Goal: Task Accomplishment & Management: Manage account settings

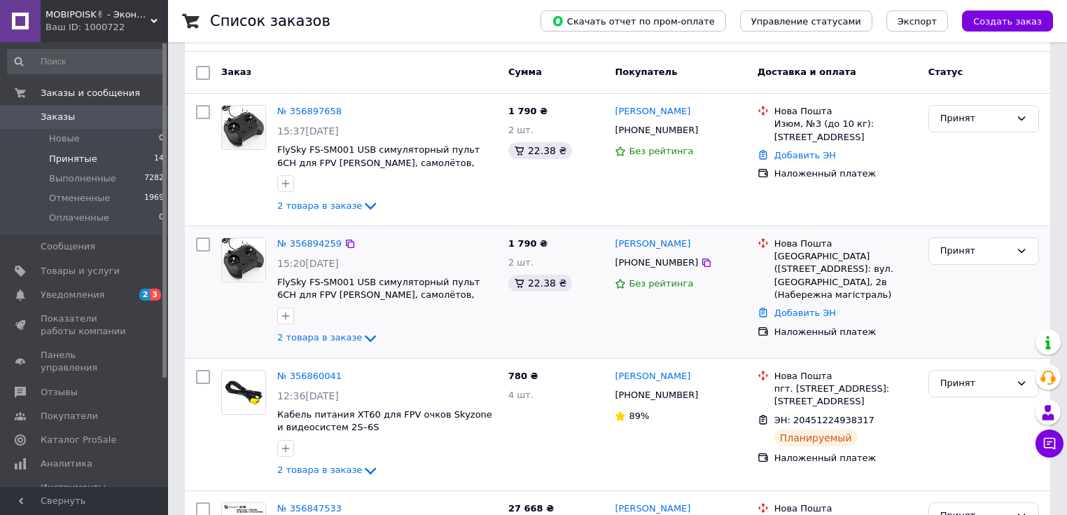
scroll to position [112, 0]
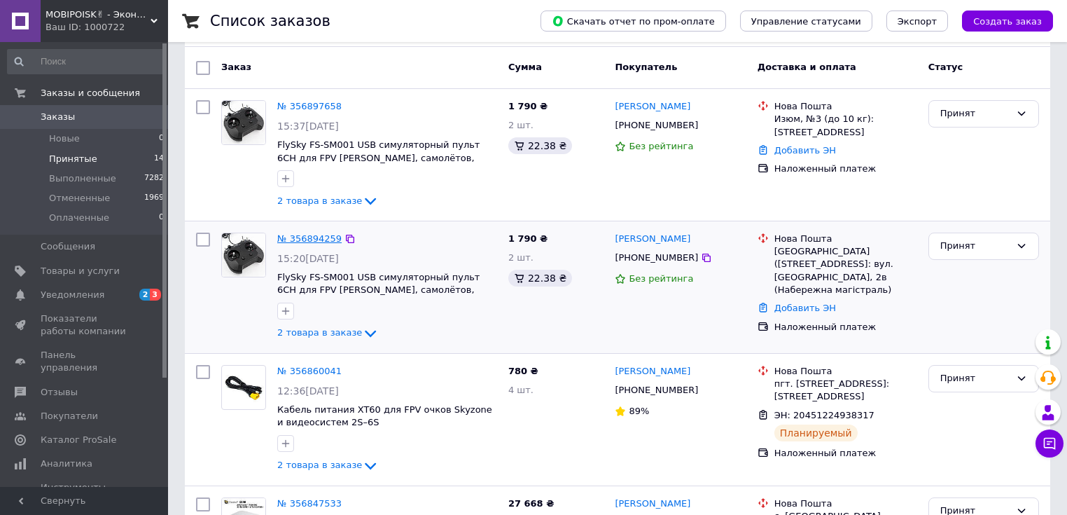
click at [314, 239] on link "№ 356894259" at bounding box center [309, 238] width 64 height 11
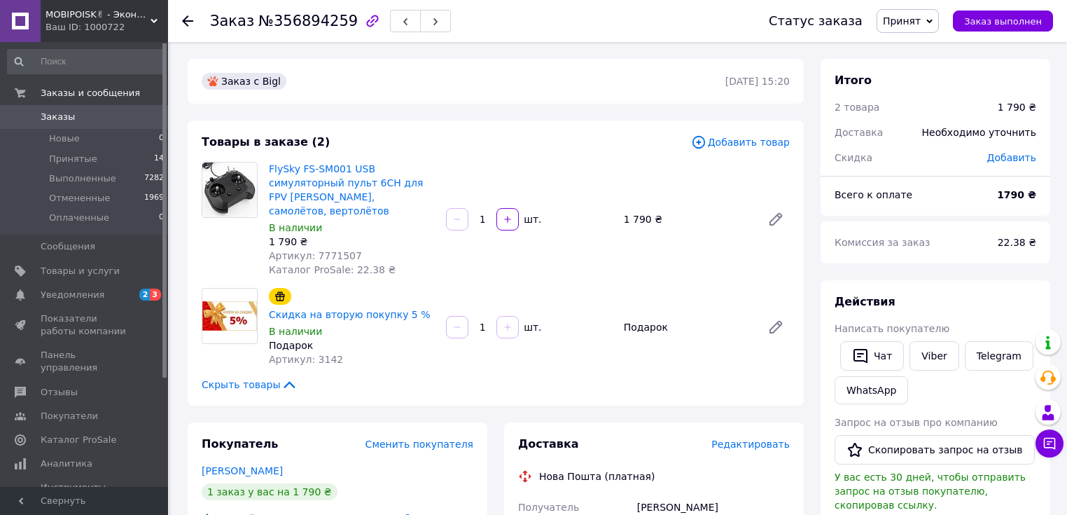
click at [739, 143] on span "Добавить товар" at bounding box center [740, 141] width 99 height 15
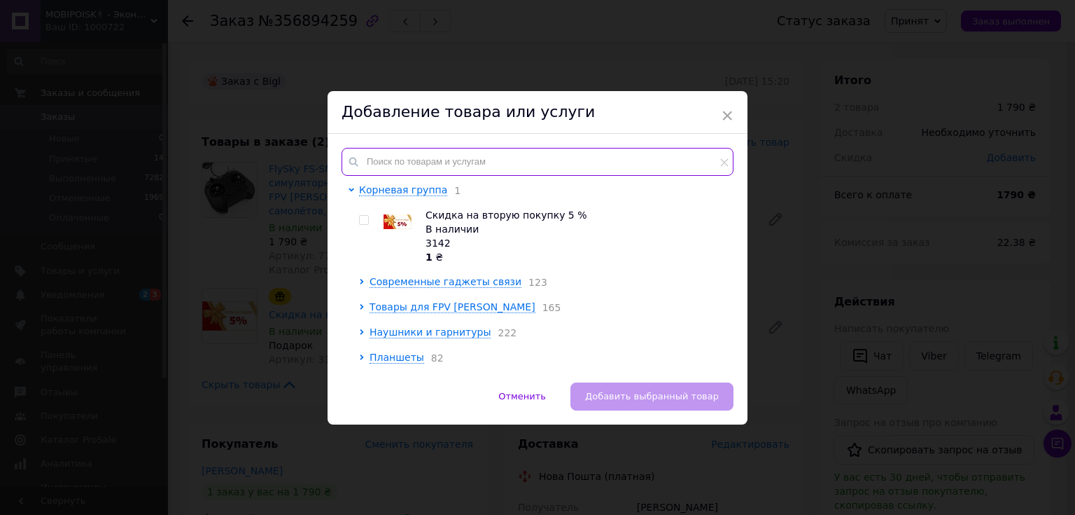
click at [430, 158] on input "text" at bounding box center [538, 162] width 392 height 28
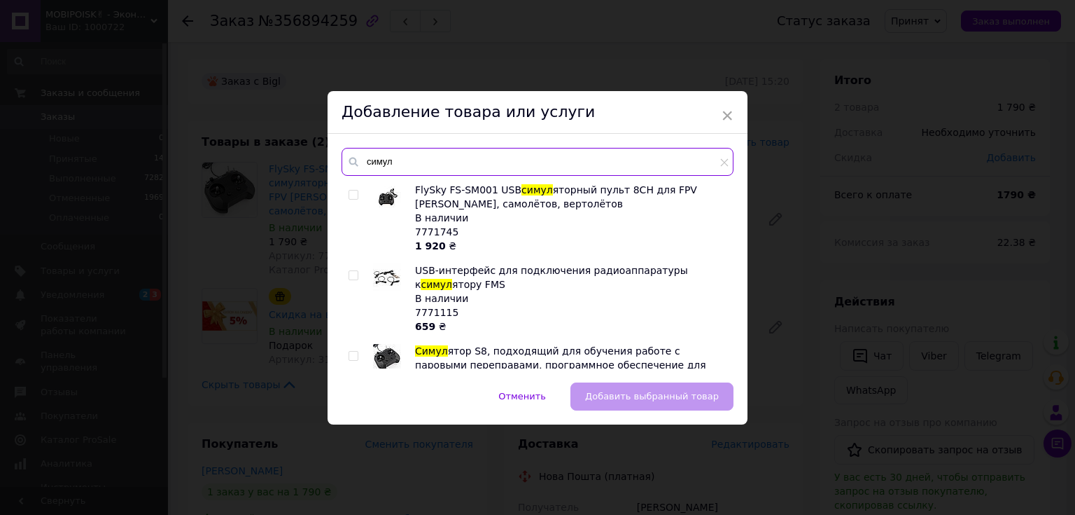
type input "симул"
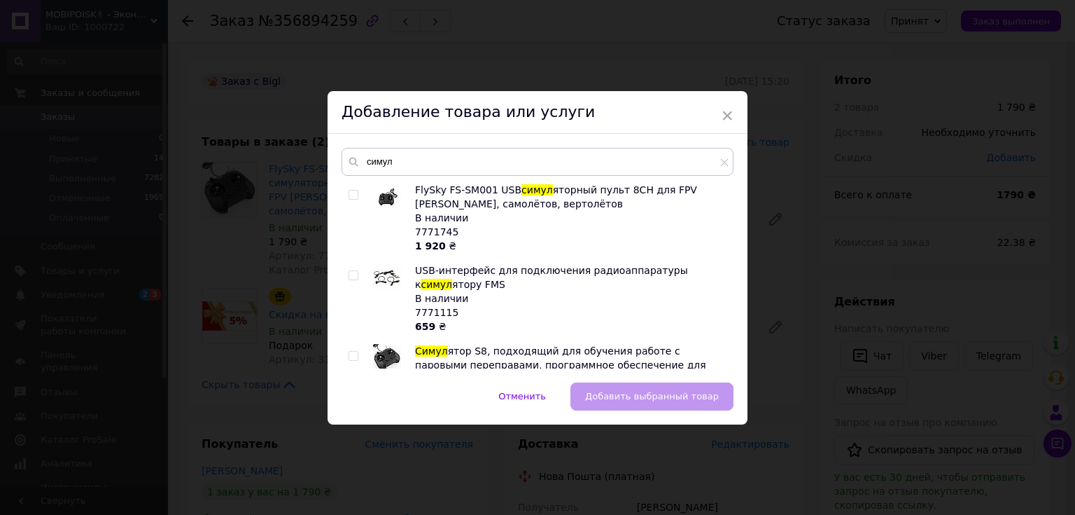
click at [349, 194] on input "checkbox" at bounding box center [353, 194] width 9 height 9
checkbox input "true"
click at [662, 393] on span "Добавить выбранный товар" at bounding box center [652, 396] width 134 height 11
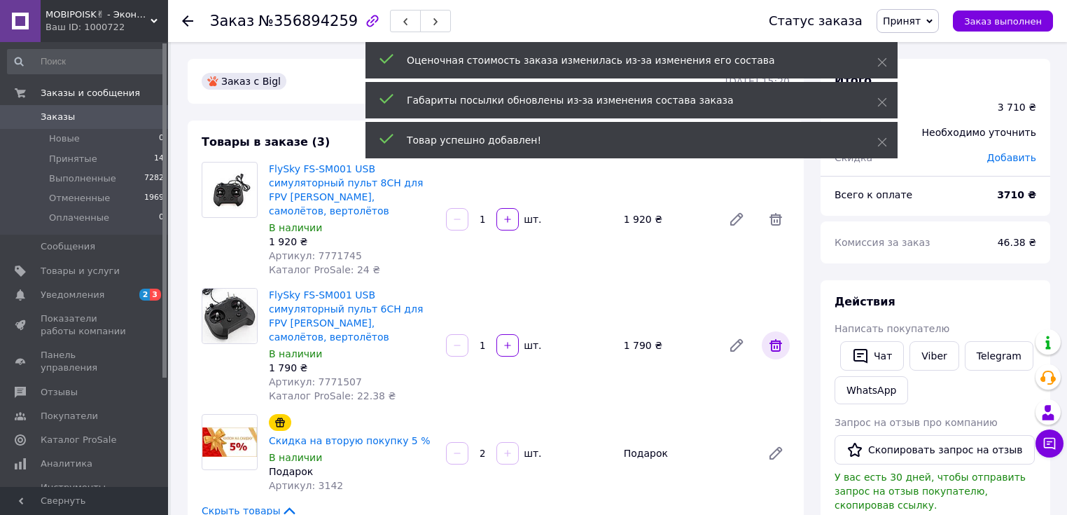
click at [781, 337] on icon at bounding box center [775, 345] width 17 height 17
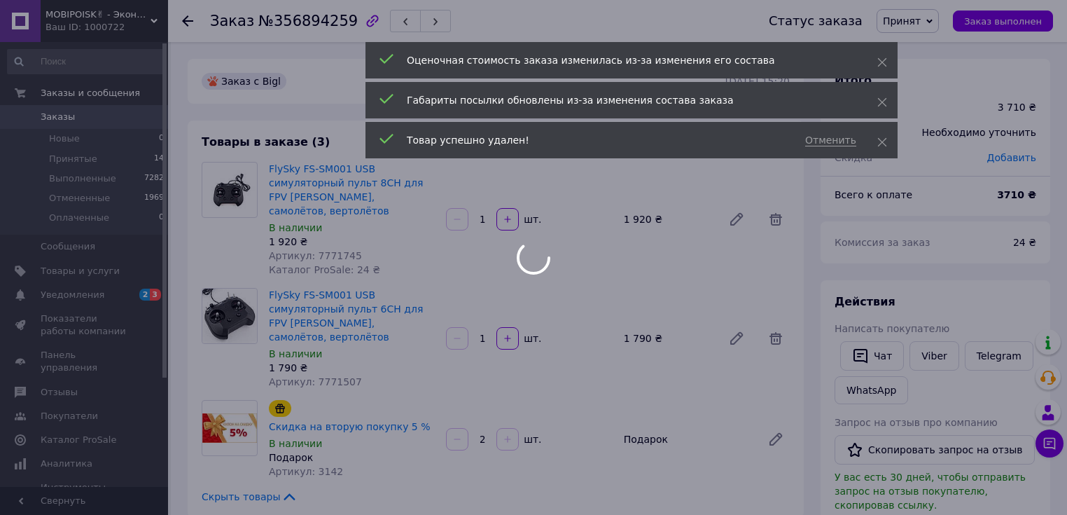
type input "1"
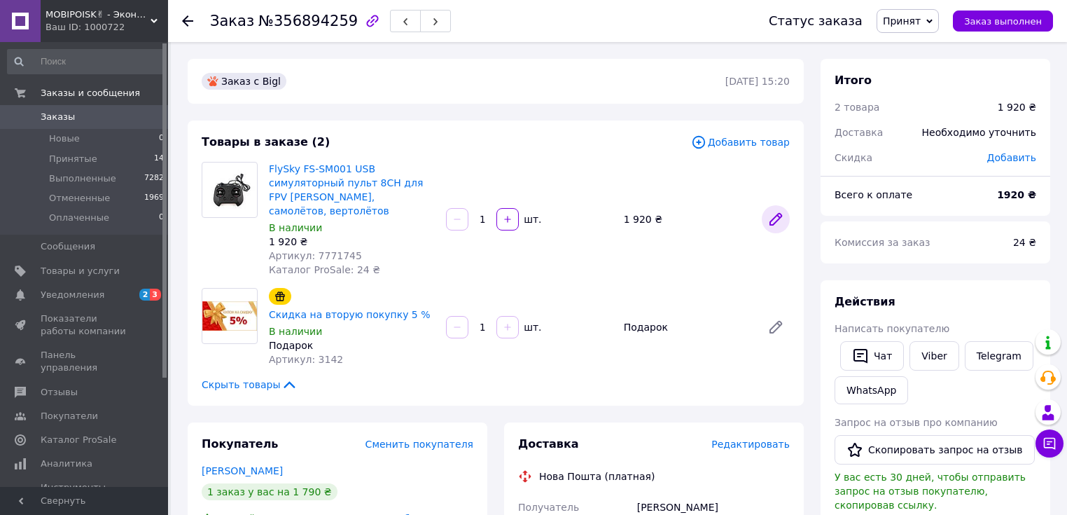
click at [773, 211] on icon at bounding box center [775, 219] width 17 height 17
click at [187, 22] on icon at bounding box center [187, 20] width 11 height 11
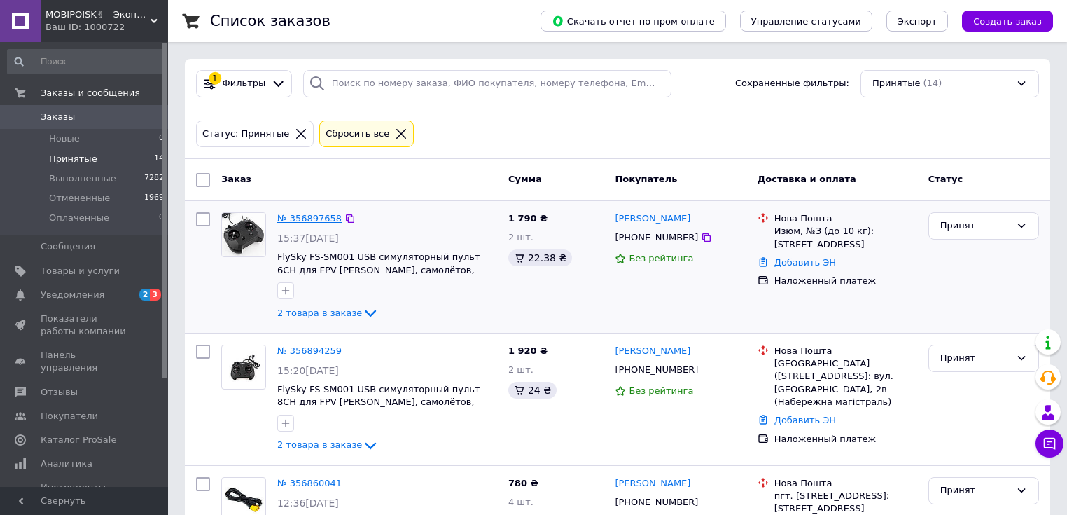
click at [312, 216] on link "№ 356897658" at bounding box center [309, 218] width 64 height 11
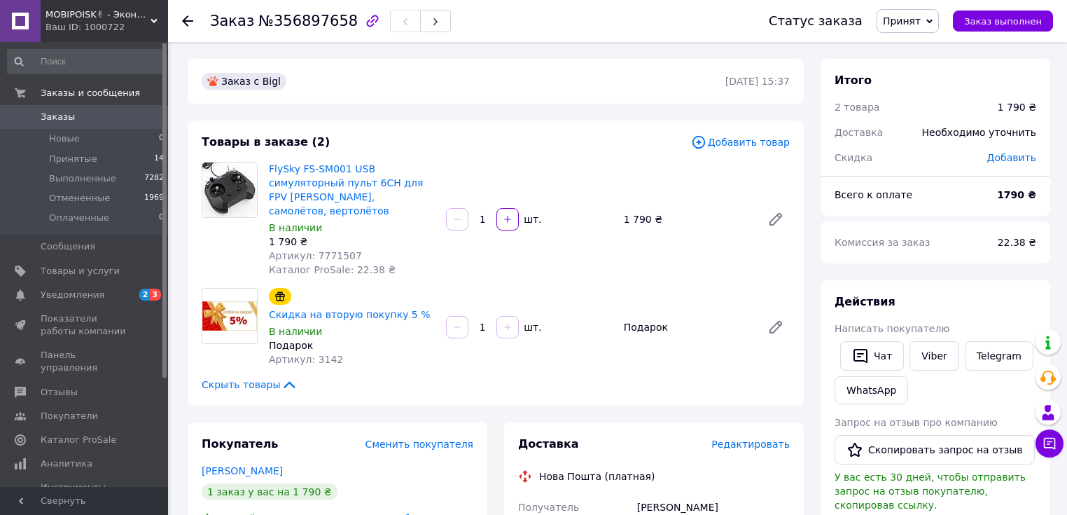
click at [750, 146] on span "Добавить товар" at bounding box center [740, 141] width 99 height 15
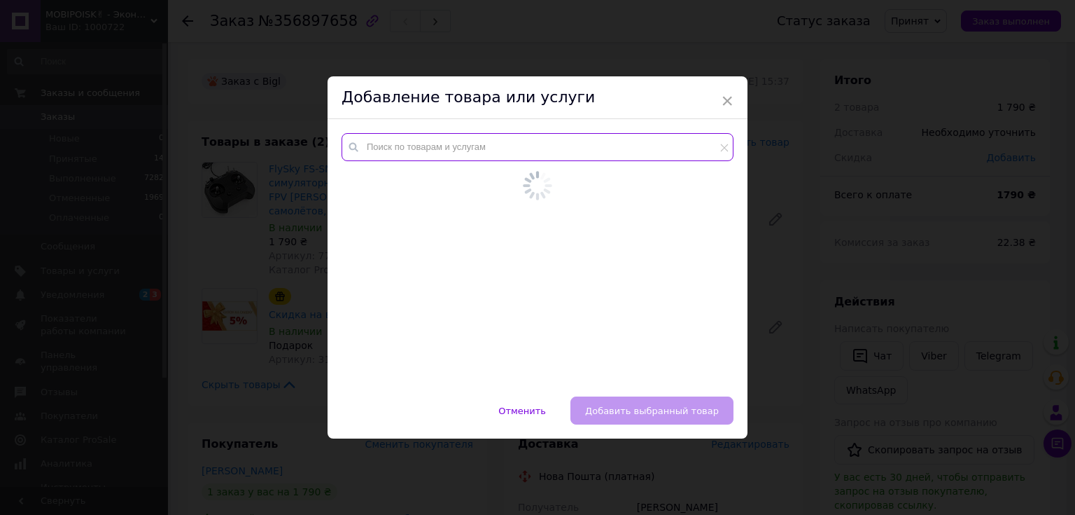
click at [423, 159] on input "text" at bounding box center [538, 147] width 392 height 28
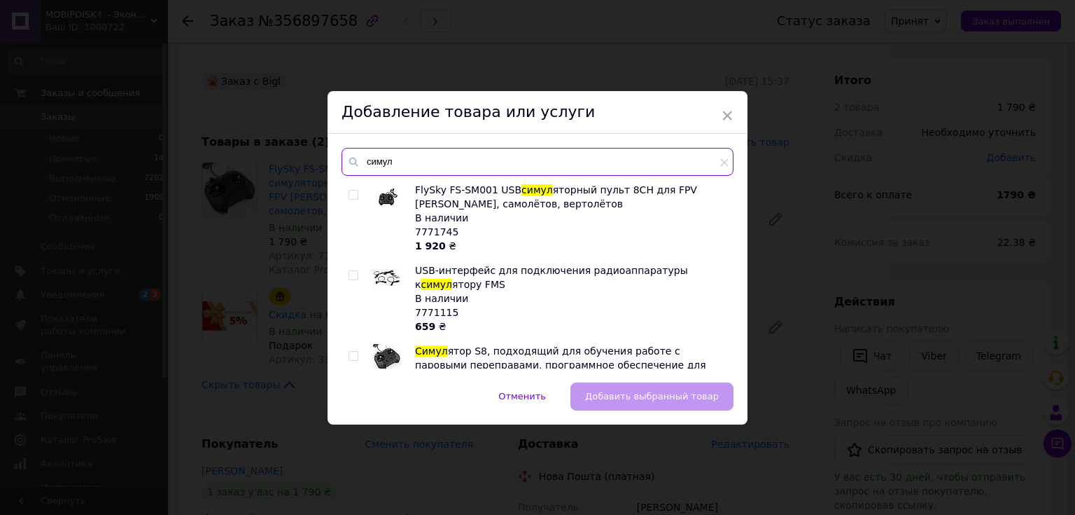
type input "симул"
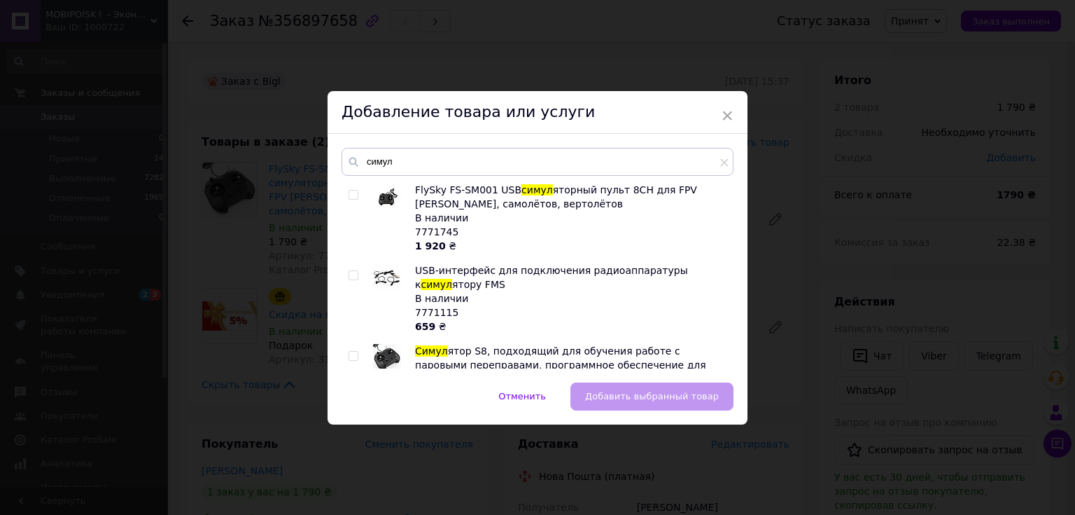
click at [350, 191] on input "checkbox" at bounding box center [353, 194] width 9 height 9
checkbox input "true"
click at [659, 391] on span "Добавить выбранный товар" at bounding box center [652, 396] width 134 height 11
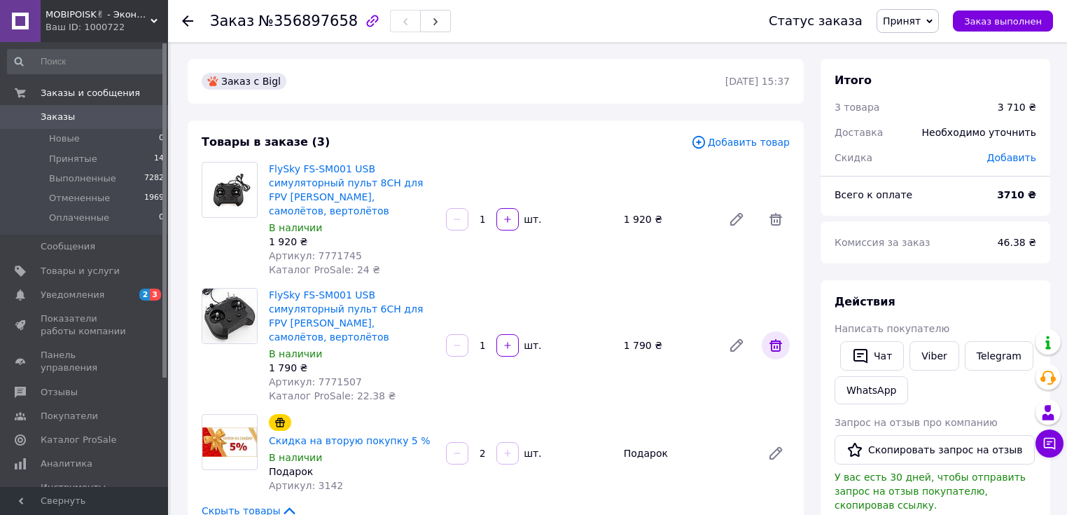
click at [774, 339] on icon at bounding box center [775, 345] width 13 height 13
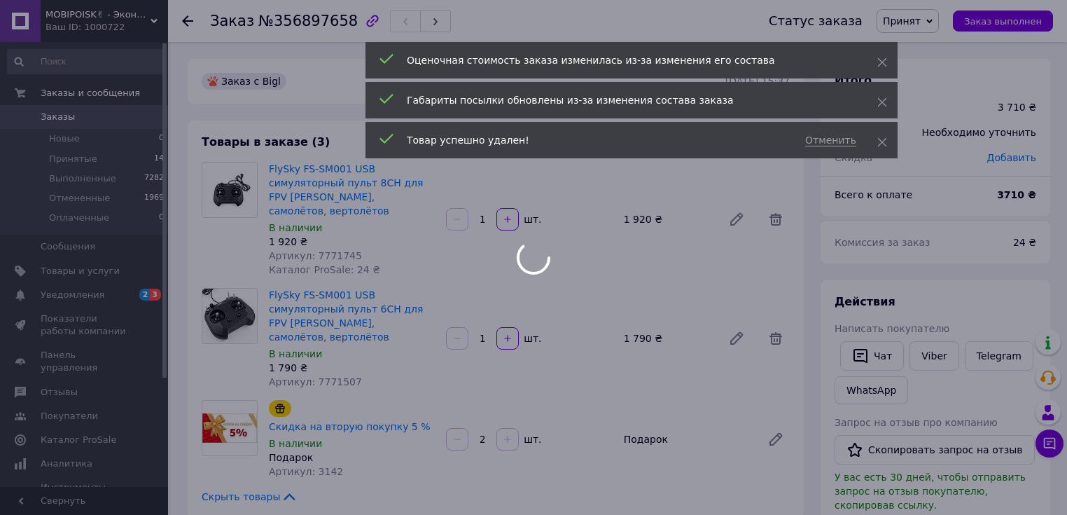
type input "1"
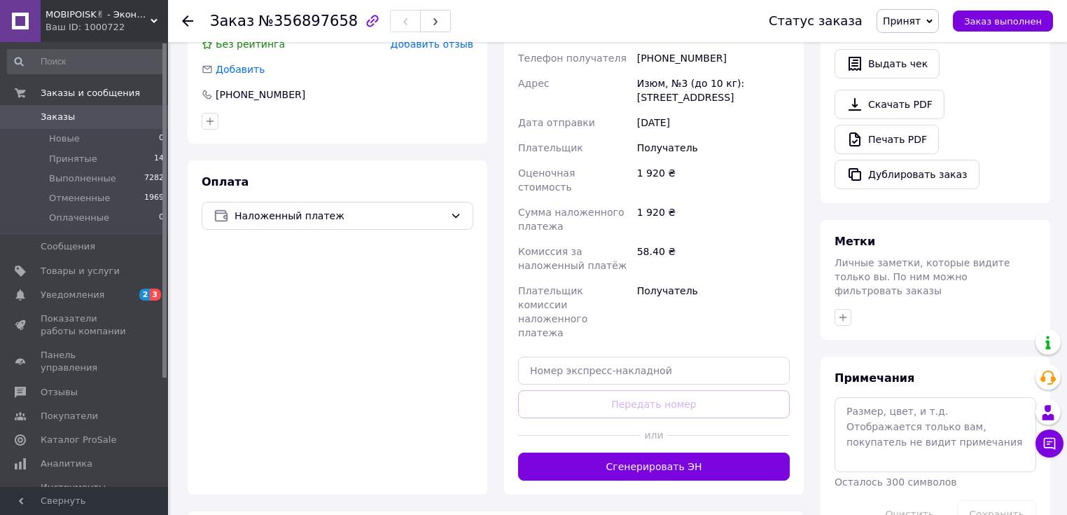
scroll to position [504, 0]
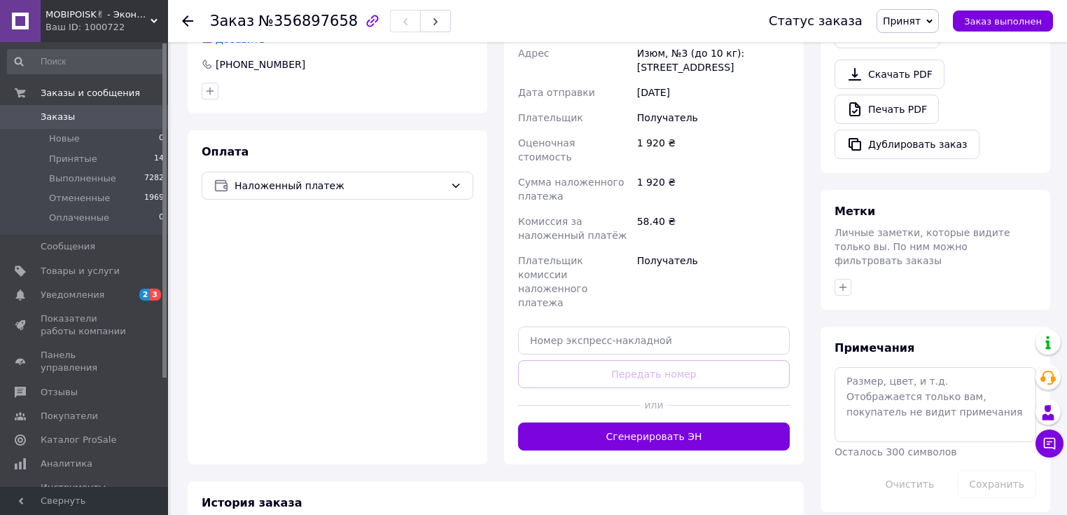
click at [279, 251] on div "Оплата Наложенный платеж" at bounding box center [338, 297] width 300 height 334
click at [78, 322] on span "Показатели работы компании" at bounding box center [85, 324] width 89 height 25
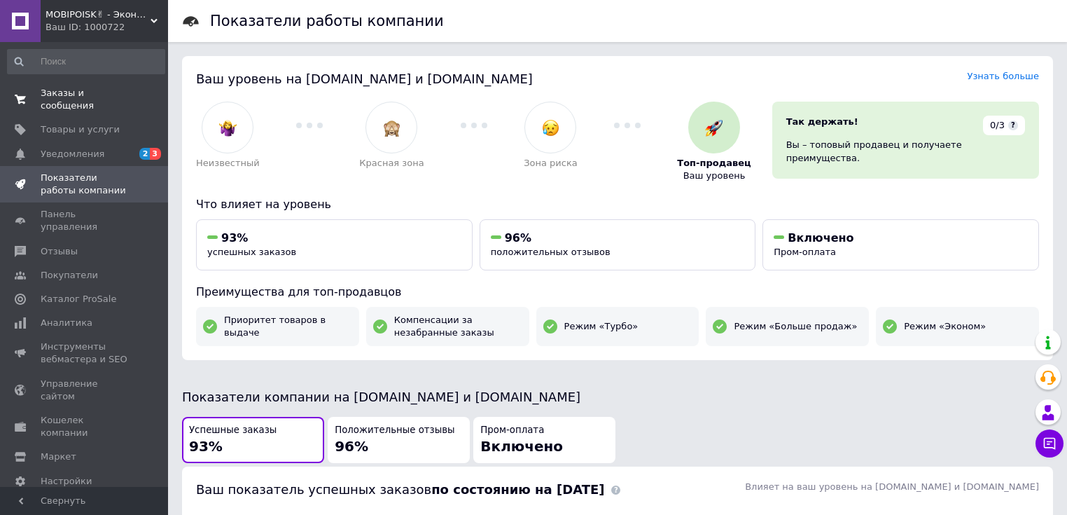
click at [58, 95] on span "Заказы и сообщения" at bounding box center [85, 99] width 89 height 25
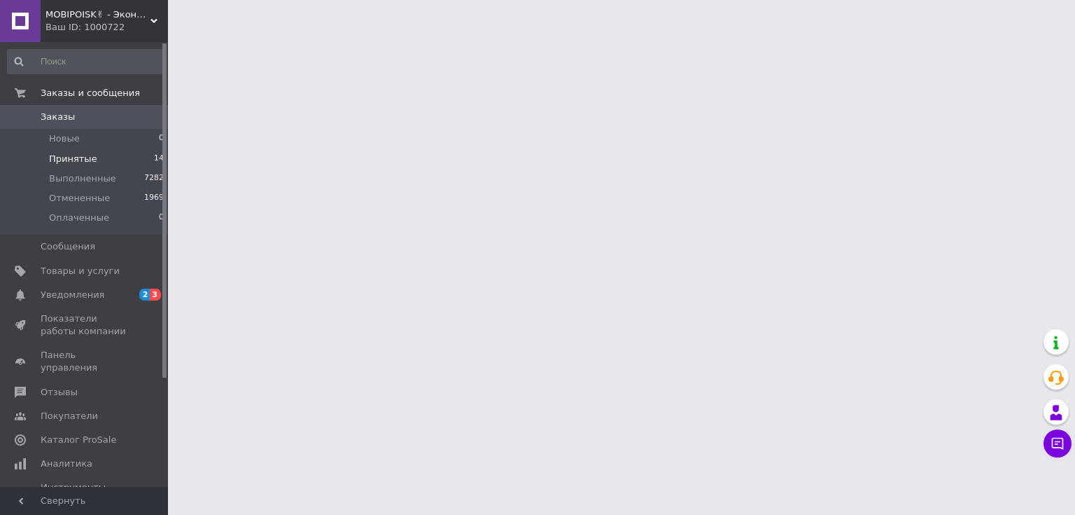
click at [85, 160] on span "Принятые" at bounding box center [73, 159] width 48 height 13
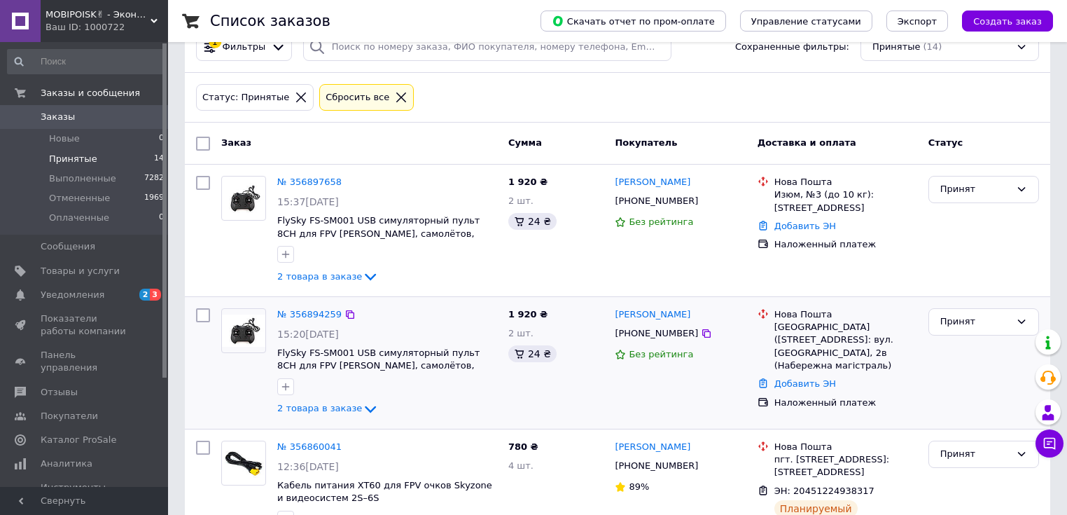
scroll to position [112, 0]
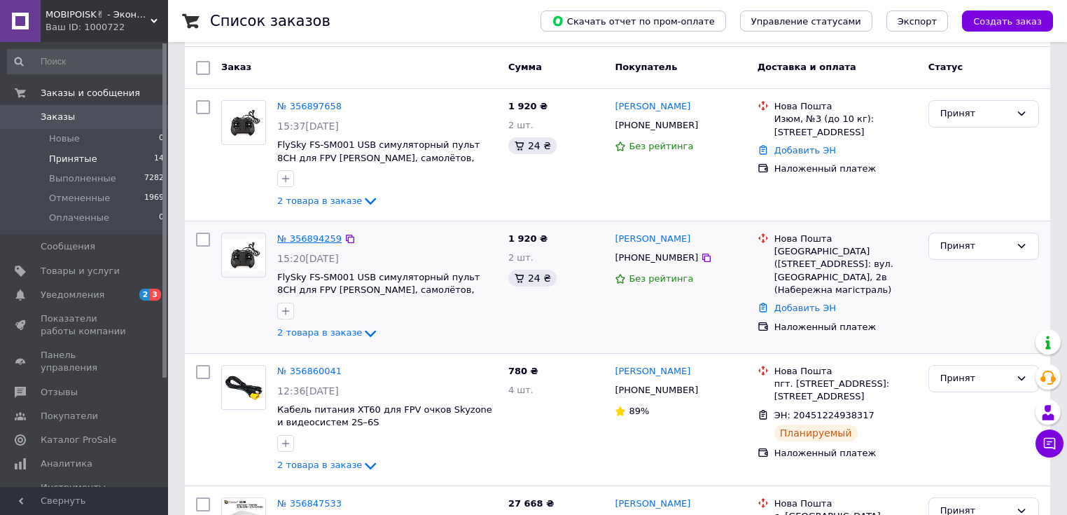
click at [303, 238] on link "№ 356894259" at bounding box center [309, 238] width 64 height 11
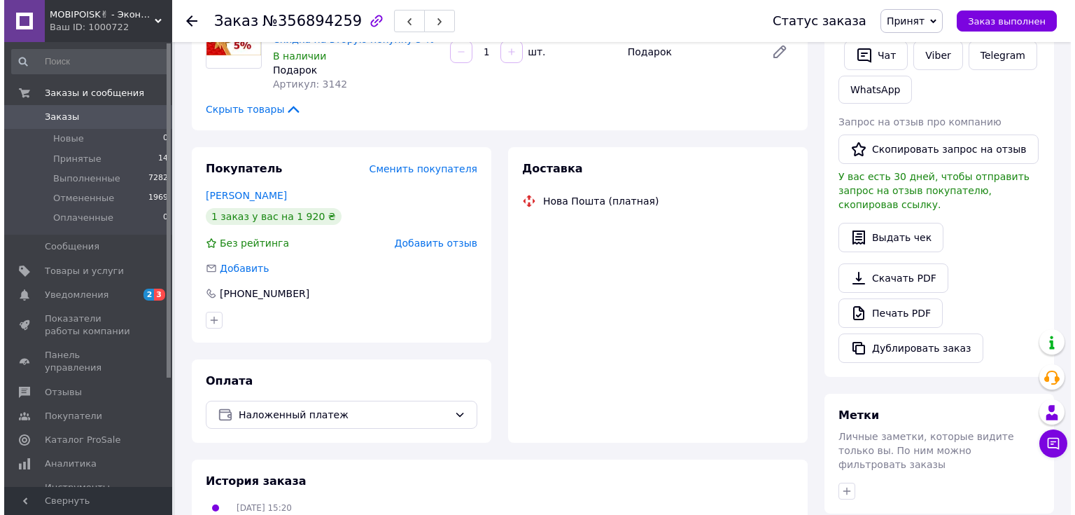
scroll to position [280, 0]
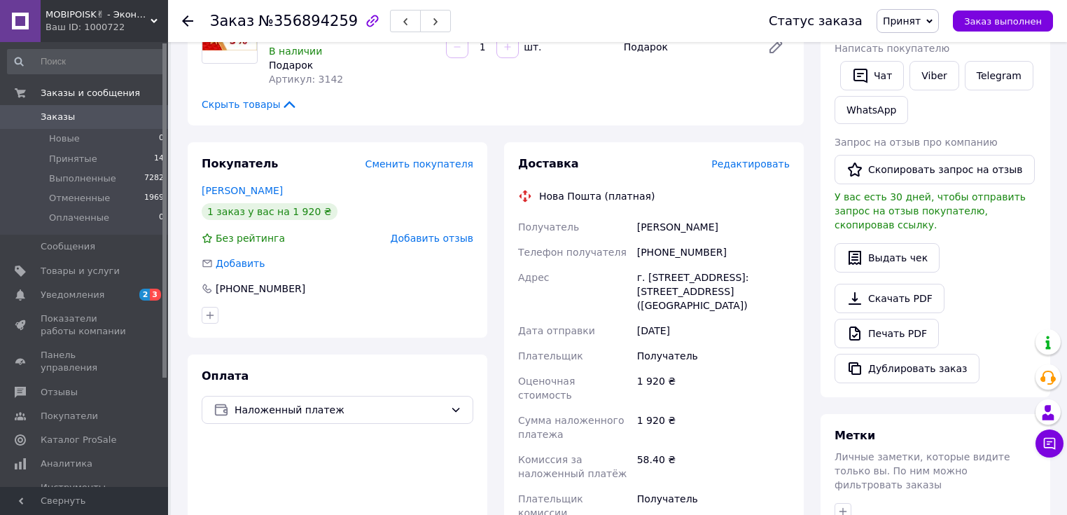
click at [774, 158] on span "Редактировать" at bounding box center [750, 163] width 78 height 11
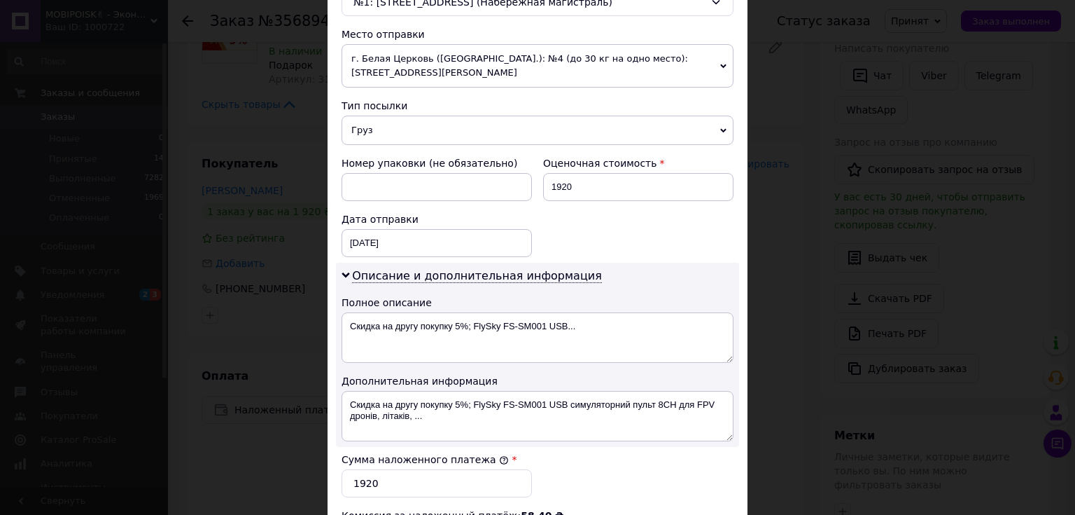
scroll to position [504, 0]
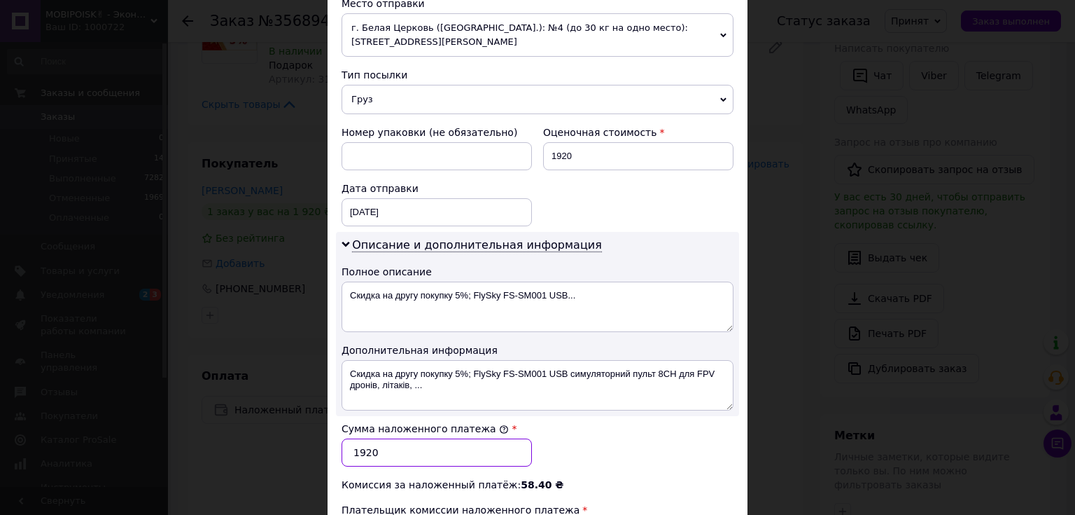
drag, startPoint x: 382, startPoint y: 448, endPoint x: 350, endPoint y: 452, distance: 32.4
click at [350, 452] on input "1920" at bounding box center [437, 452] width 190 height 28
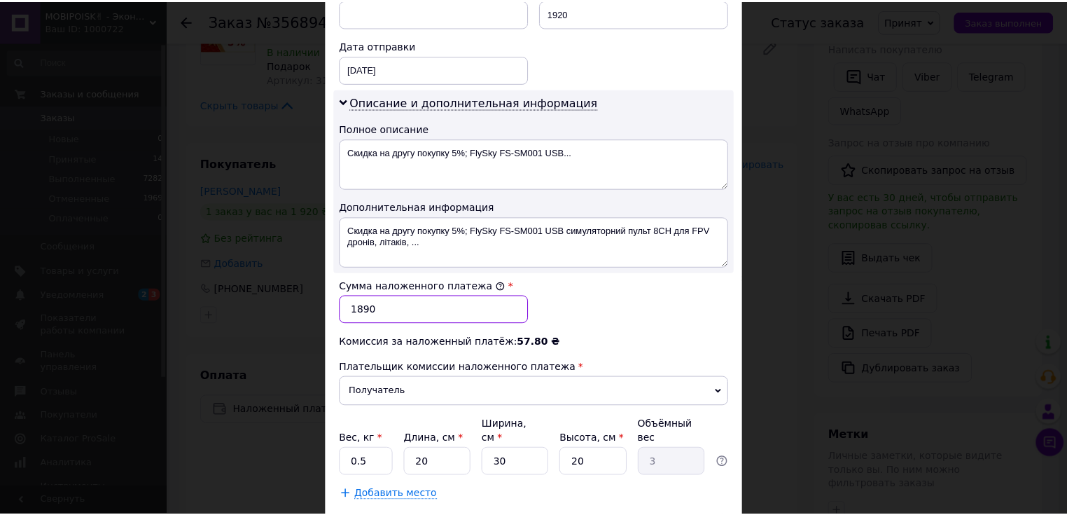
scroll to position [672, 0]
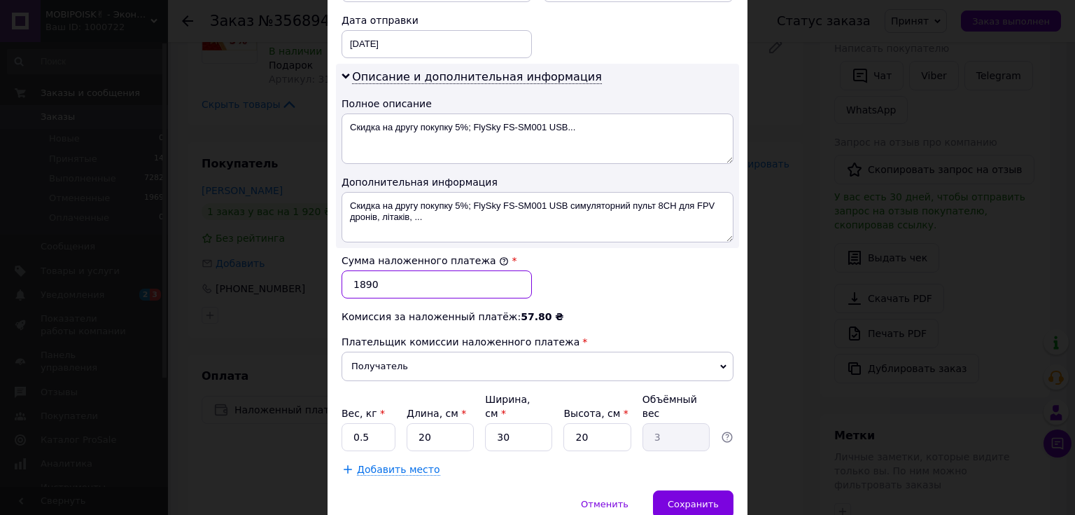
type input "1890"
drag, startPoint x: 586, startPoint y: 419, endPoint x: 572, endPoint y: 421, distance: 14.1
click at [572, 423] on input "20" at bounding box center [597, 437] width 67 height 28
type input "1"
type input "0.15"
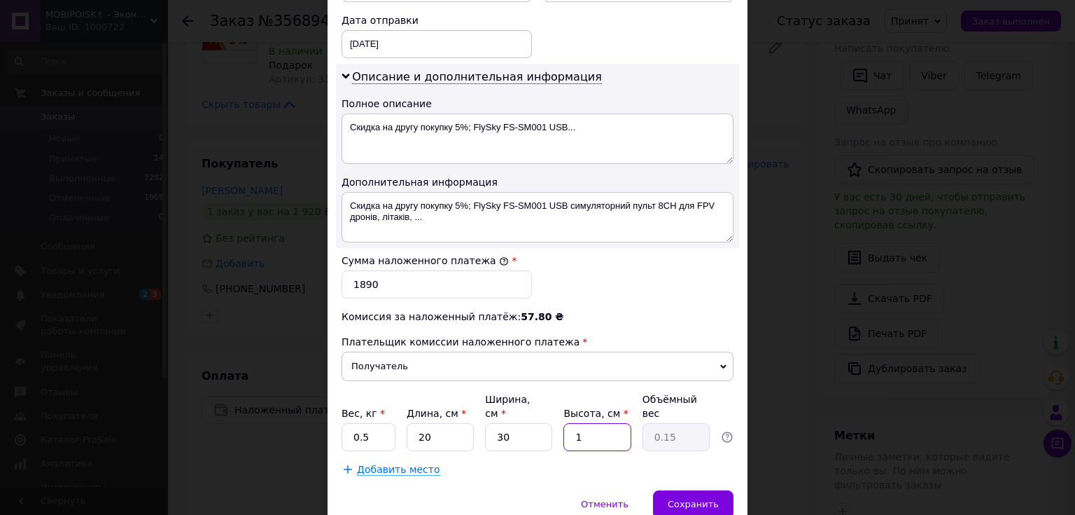
type input "15"
type input "2.25"
type input "15"
click at [426, 423] on input "20" at bounding box center [440, 437] width 67 height 28
drag, startPoint x: 517, startPoint y: 423, endPoint x: 491, endPoint y: 419, distance: 26.2
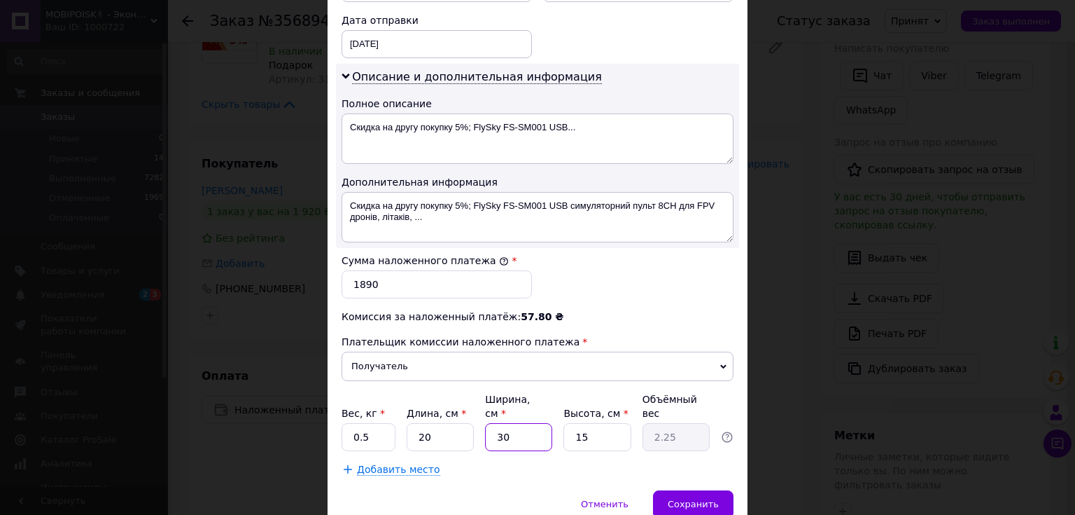
click at [491, 423] on input "30" at bounding box center [518, 437] width 67 height 28
type input "2"
type input "0.15"
type input "20"
type input "1.5"
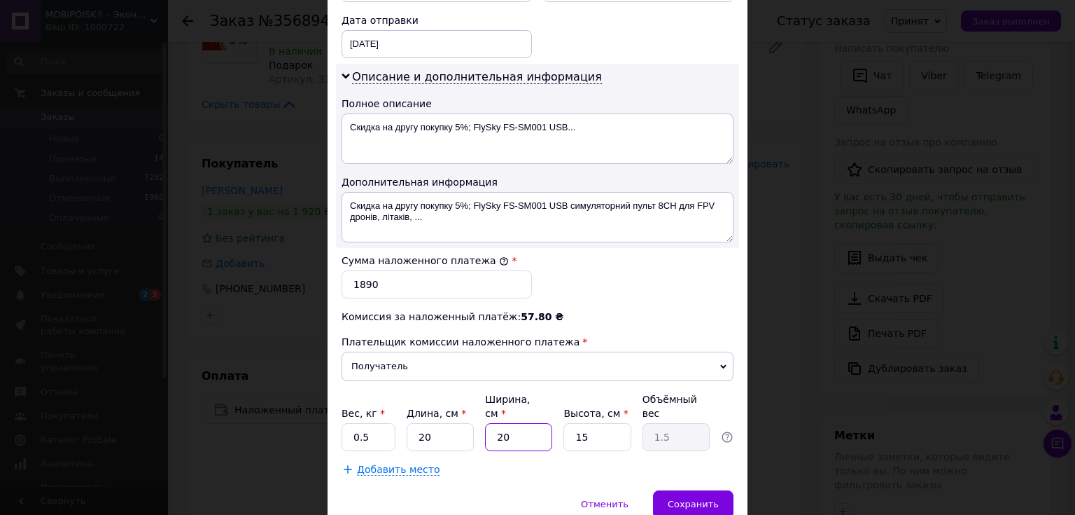
type input "20"
drag, startPoint x: 435, startPoint y: 421, endPoint x: 414, endPoint y: 424, distance: 21.1
click at [414, 424] on input "20" at bounding box center [440, 437] width 67 height 28
type input "1"
type input "0.1"
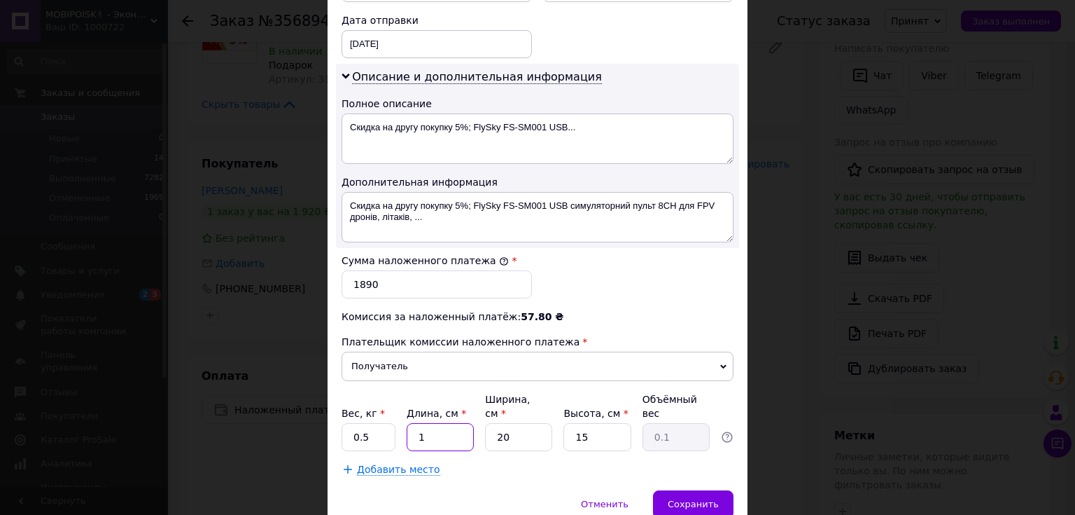
type input "15"
type input "1.13"
type input "15"
click at [689, 498] on span "Сохранить" at bounding box center [693, 503] width 51 height 11
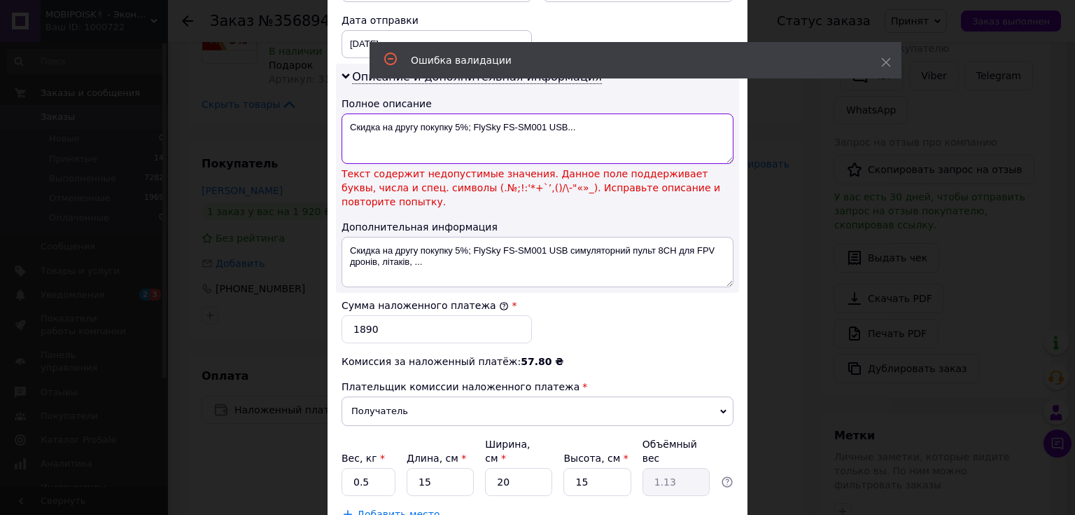
drag, startPoint x: 596, startPoint y: 128, endPoint x: 349, endPoint y: 129, distance: 247.8
click at [349, 129] on textarea "Скидка на другу покупку 5%; FlySky FS-SM001 USB..." at bounding box center [538, 138] width 392 height 50
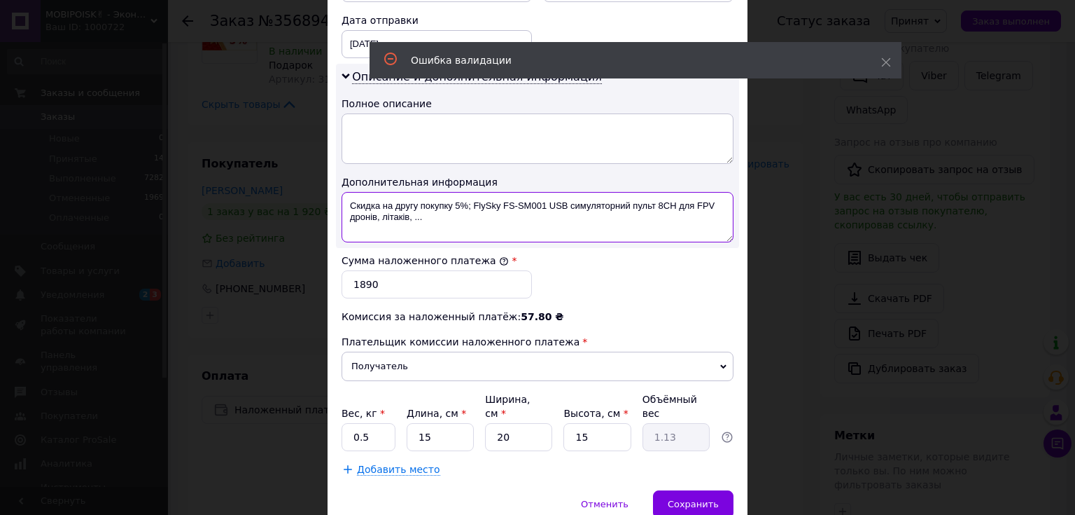
drag, startPoint x: 445, startPoint y: 221, endPoint x: 344, endPoint y: 204, distance: 102.2
click at [344, 204] on textarea "Скидка на другу покупку 5%; FlySky FS-SM001 USB симуляторний пульт 8CH для FPV …" at bounding box center [538, 217] width 392 height 50
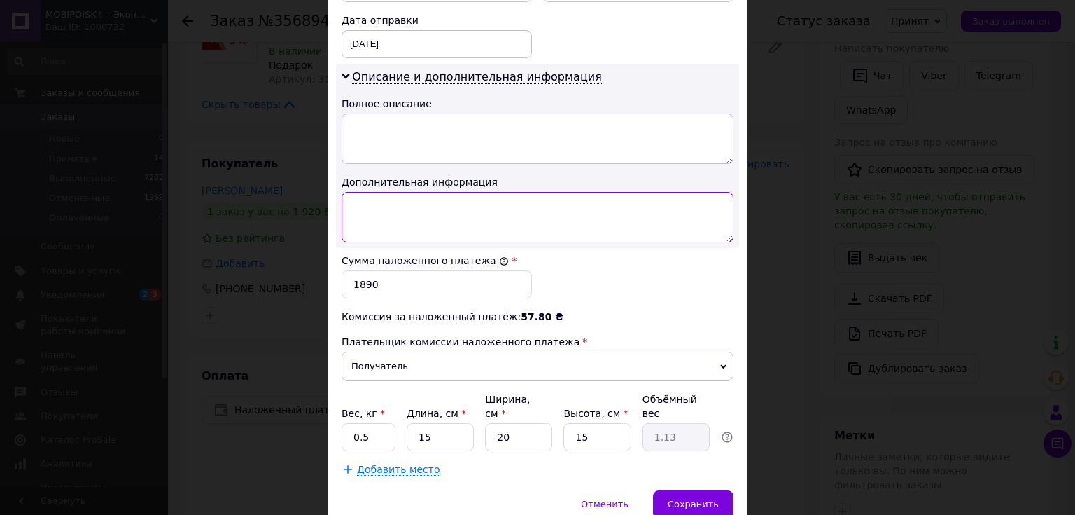
type textarea "з"
type textarea "авиасимулятор"
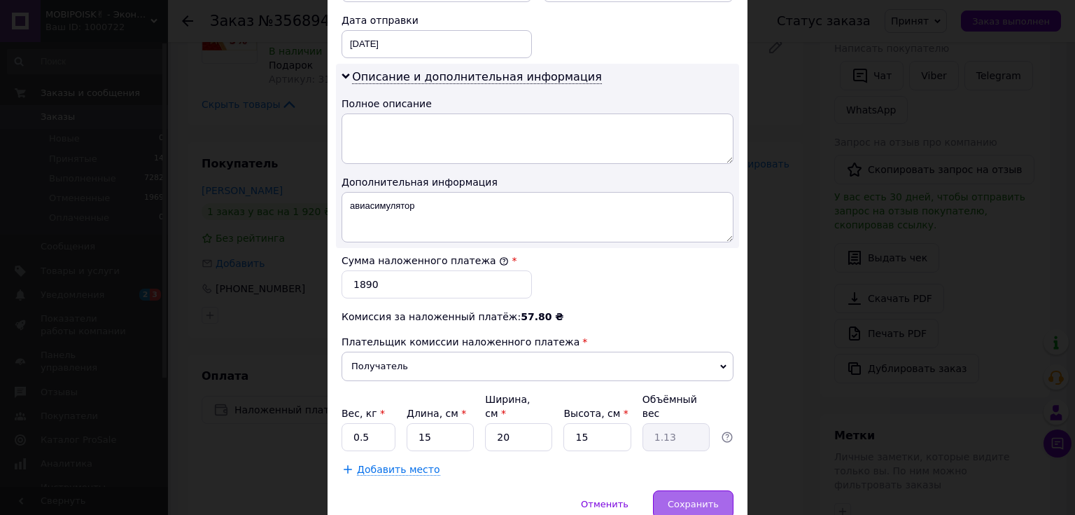
click at [692, 498] on span "Сохранить" at bounding box center [693, 503] width 51 height 11
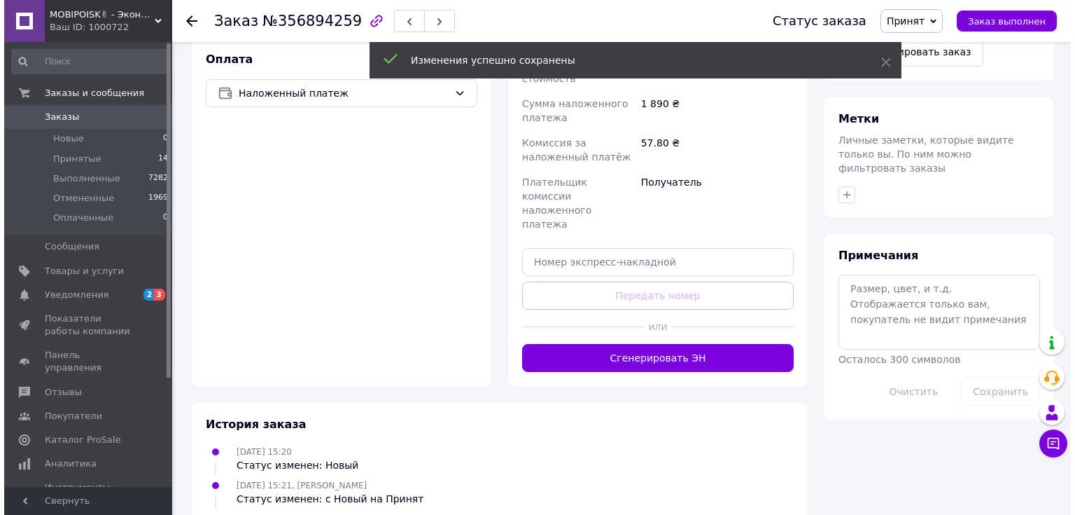
scroll to position [616, 0]
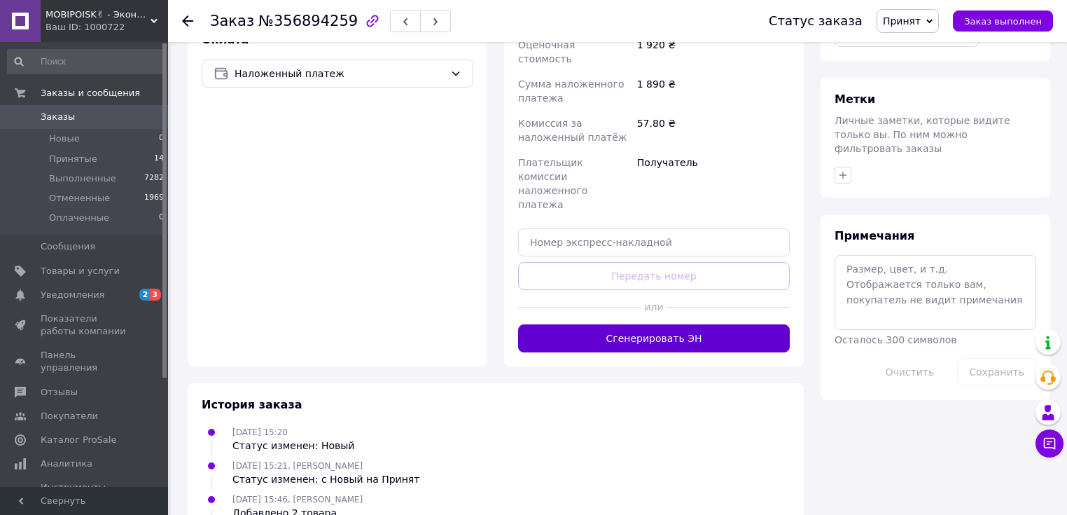
click at [615, 324] on button "Сгенерировать ЭН" at bounding box center [654, 338] width 272 height 28
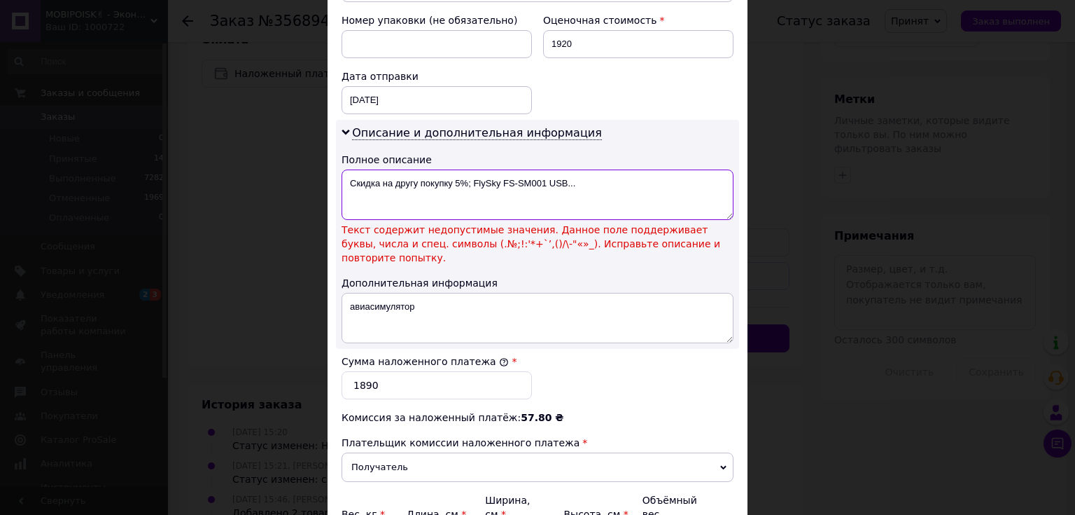
drag, startPoint x: 585, startPoint y: 174, endPoint x: 338, endPoint y: 176, distance: 246.4
click at [338, 176] on div "Описание и дополнительная информация Полное описание Скидка на другу покупку 5%…" at bounding box center [537, 234] width 403 height 229
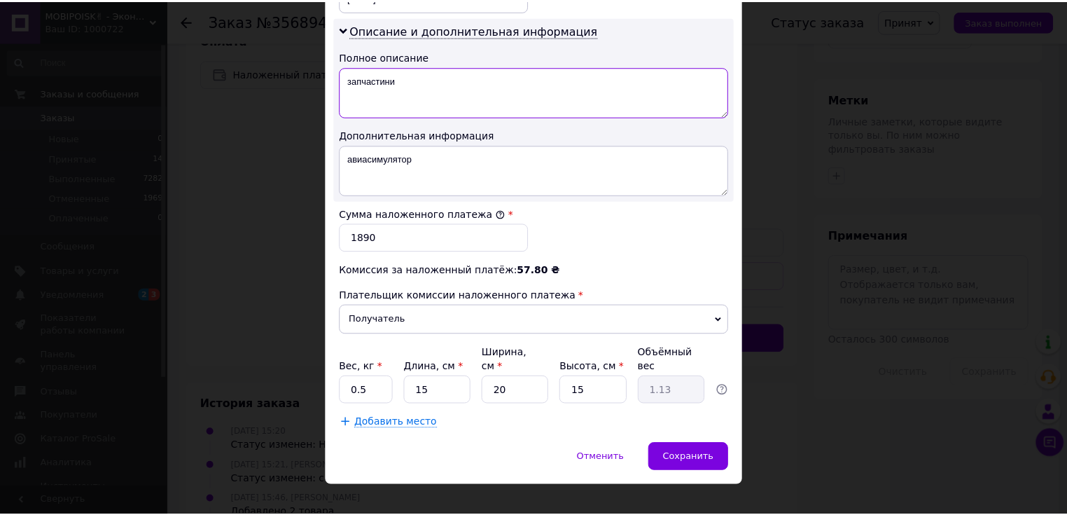
scroll to position [720, 0]
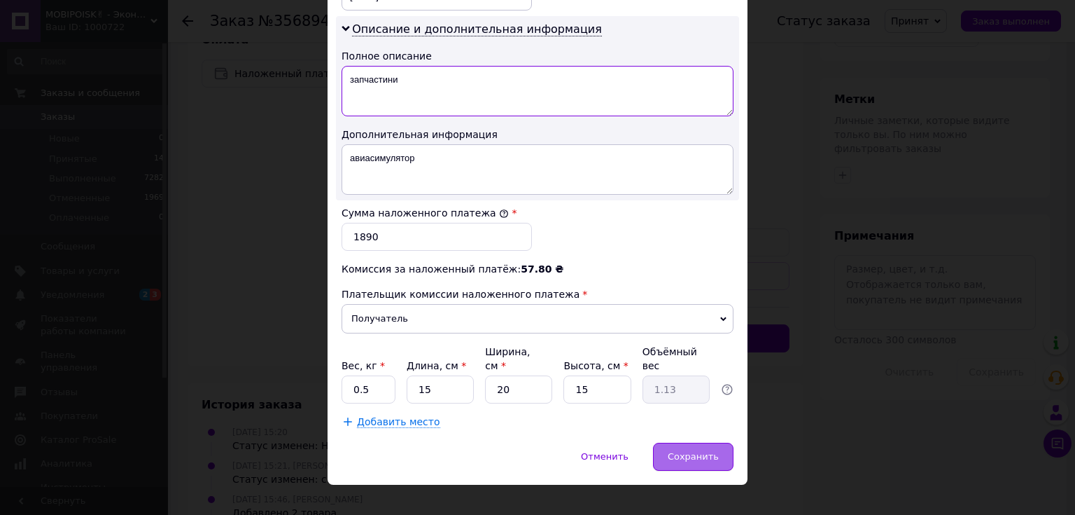
type textarea "запчастини"
click at [697, 451] on span "Сохранить" at bounding box center [693, 456] width 51 height 11
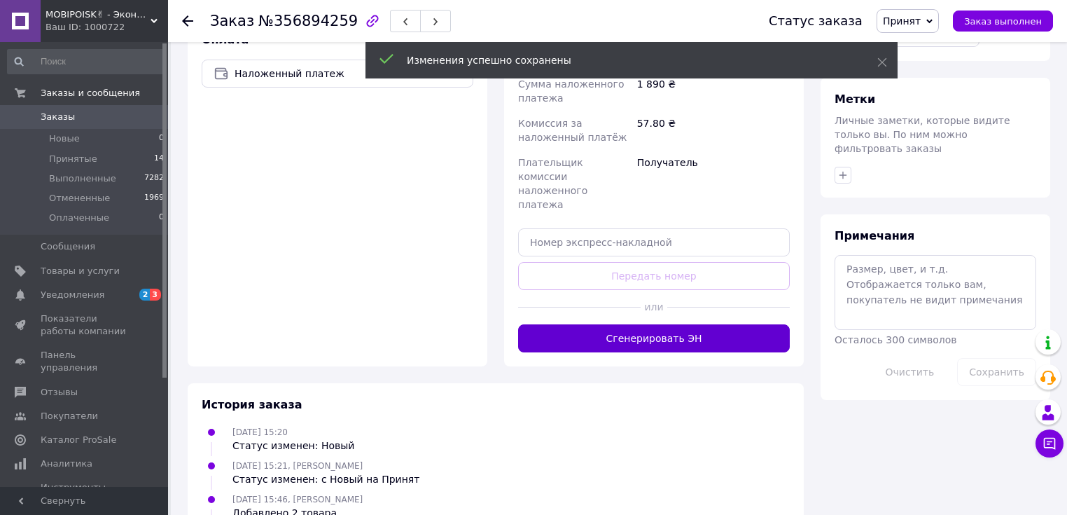
click at [630, 324] on button "Сгенерировать ЭН" at bounding box center [654, 338] width 272 height 28
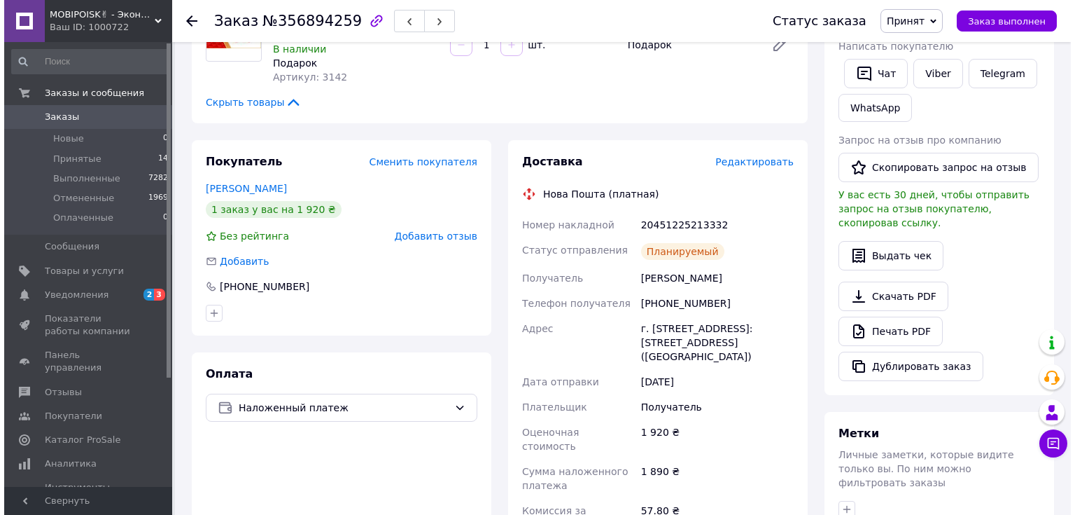
scroll to position [280, 0]
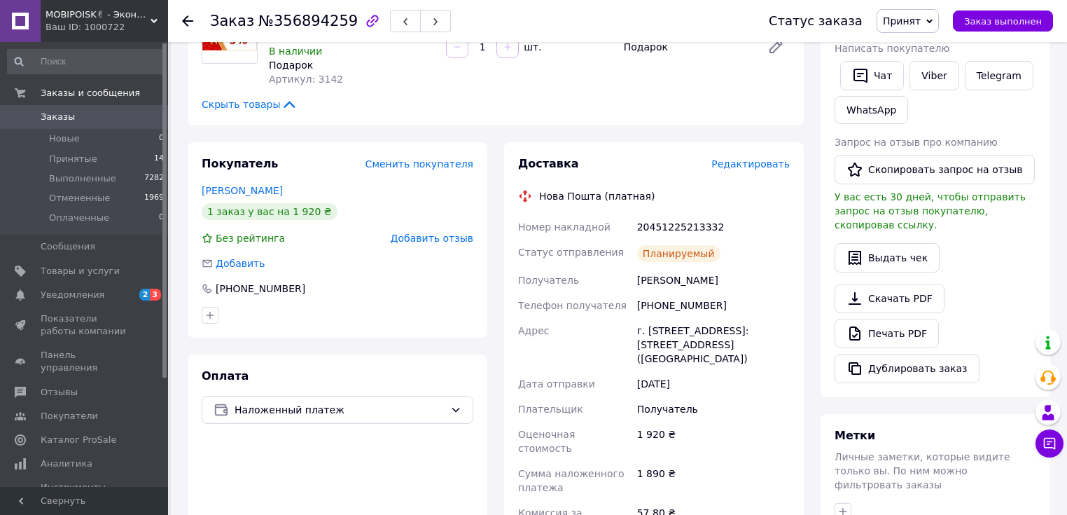
click at [759, 158] on span "Редактировать" at bounding box center [750, 163] width 78 height 11
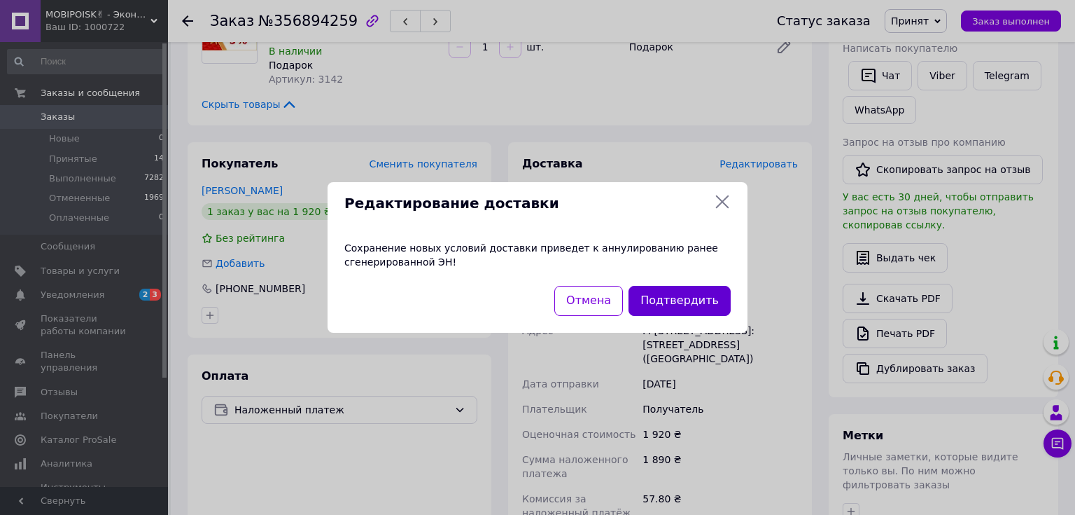
click at [702, 303] on button "Подтвердить" at bounding box center [680, 301] width 102 height 30
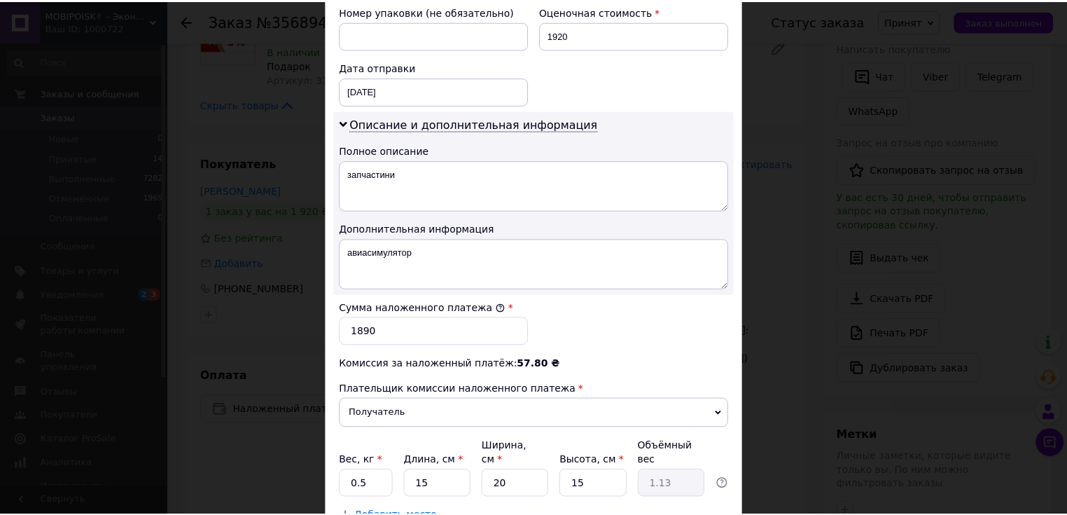
scroll to position [720, 0]
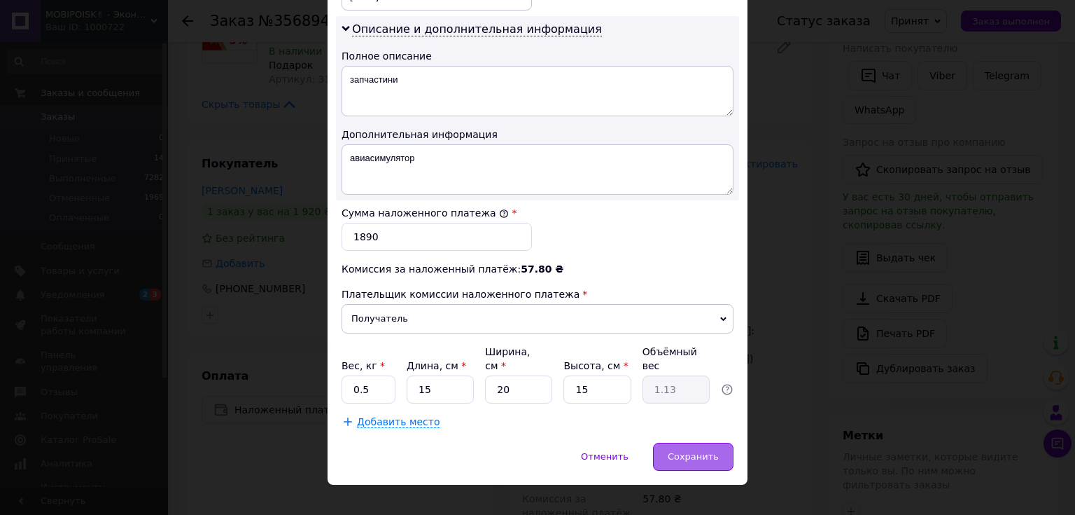
click at [715, 447] on div "Сохранить" at bounding box center [693, 456] width 81 height 28
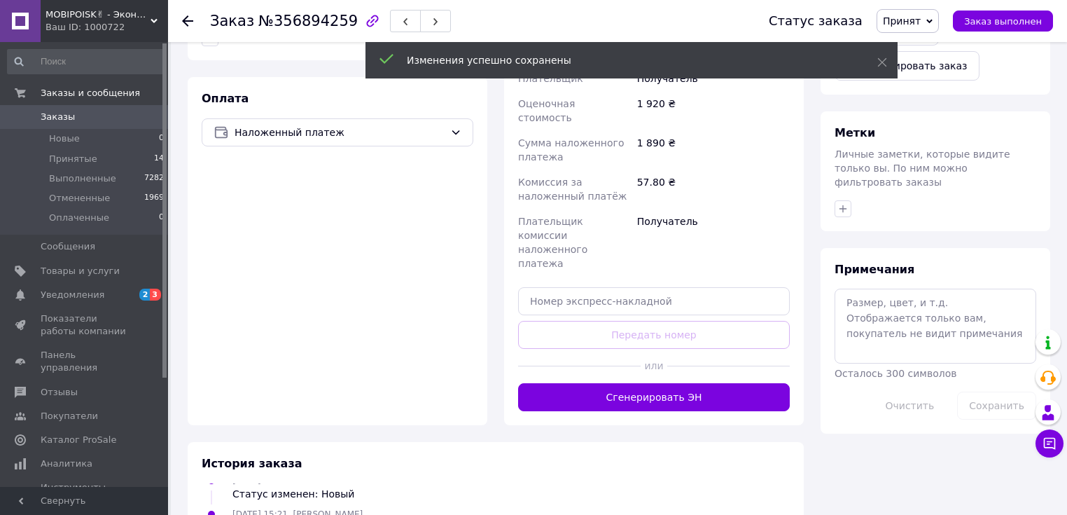
scroll to position [560, 0]
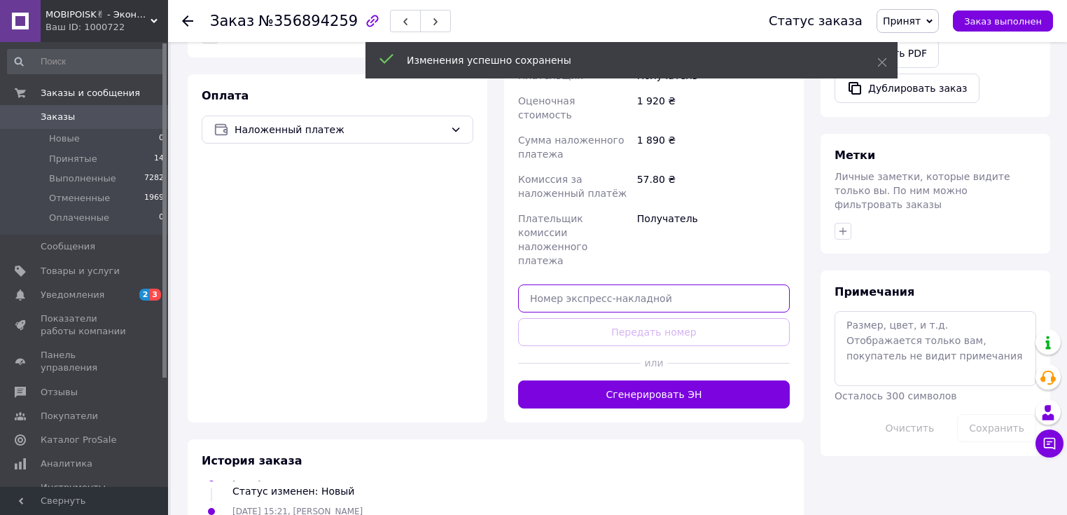
click at [599, 284] on input "text" at bounding box center [654, 298] width 272 height 28
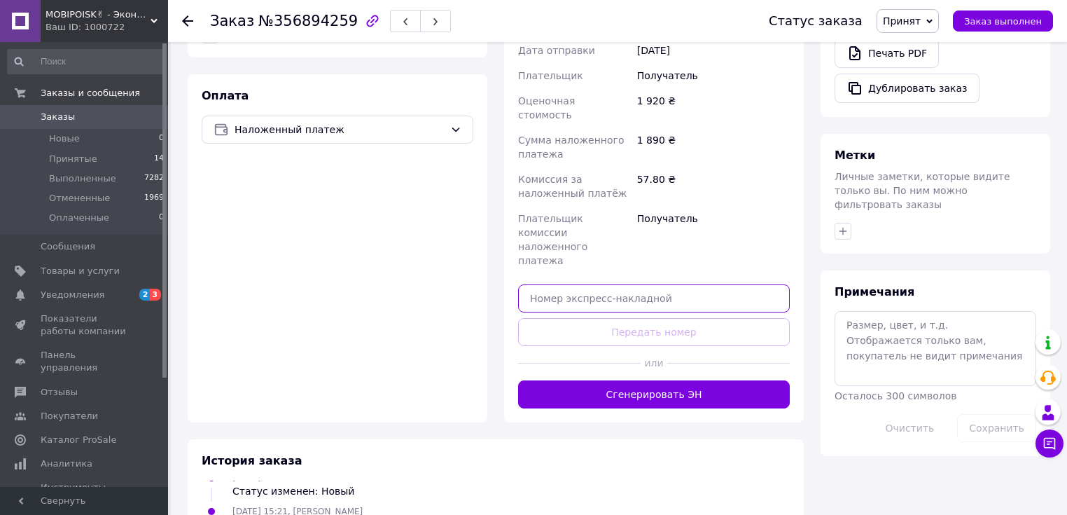
paste input "20451225213895"
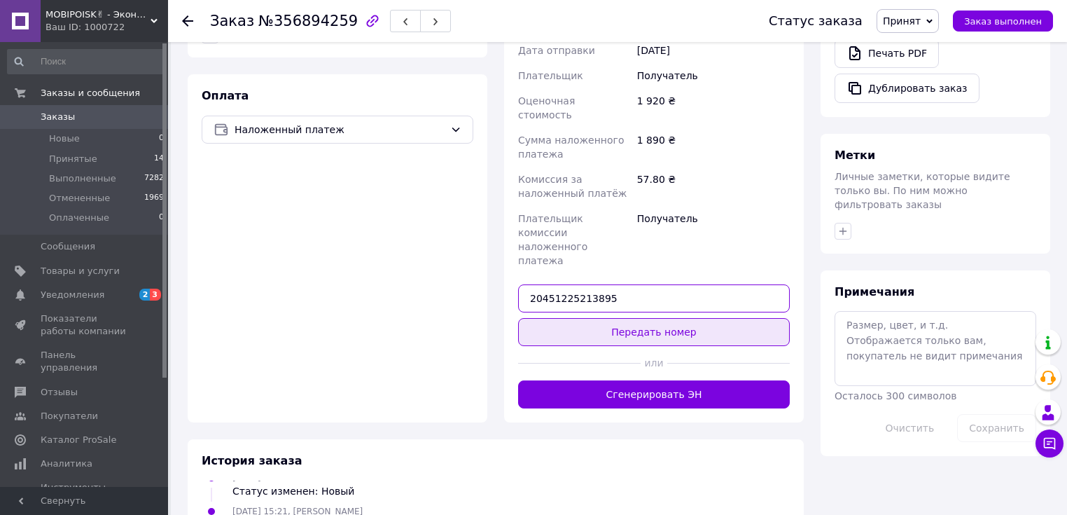
type input "20451225213895"
click at [664, 318] on button "Передать номер" at bounding box center [654, 332] width 272 height 28
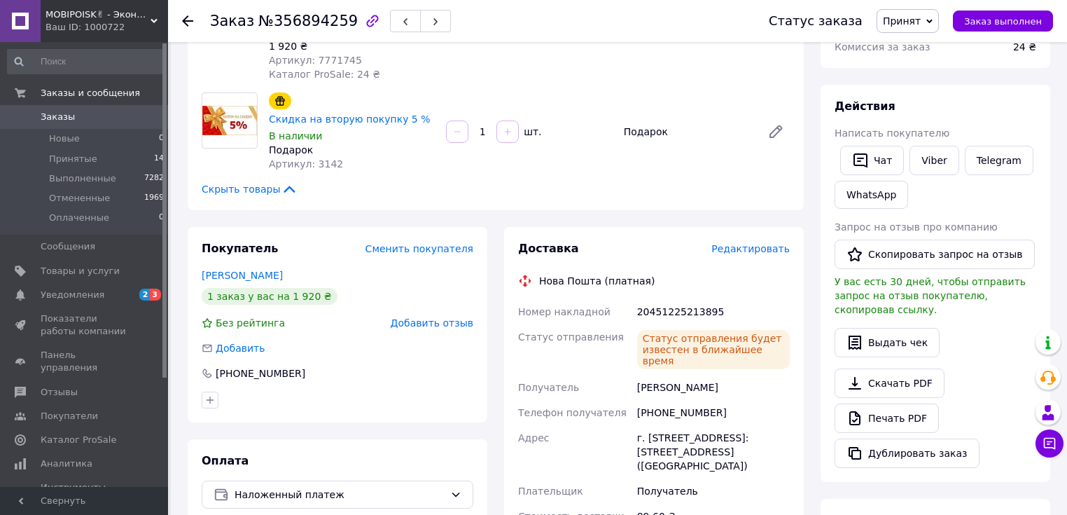
scroll to position [168, 0]
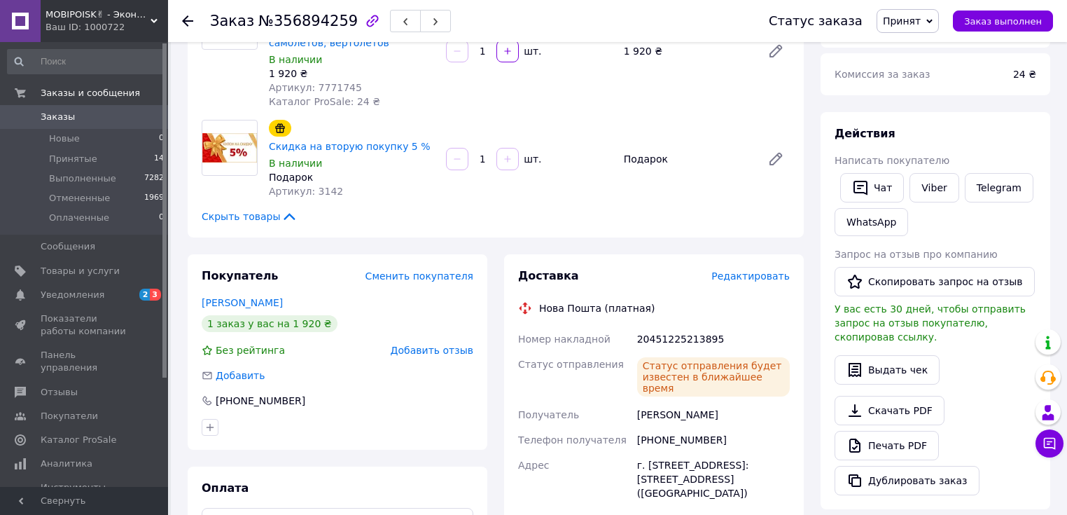
click at [185, 18] on use at bounding box center [187, 20] width 11 height 11
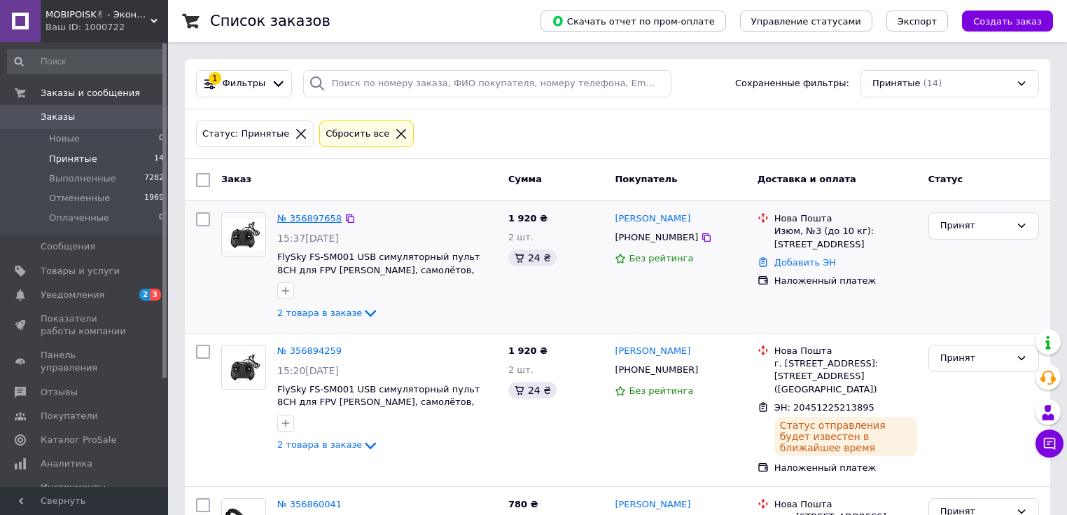
click at [314, 216] on link "№ 356897658" at bounding box center [309, 218] width 64 height 11
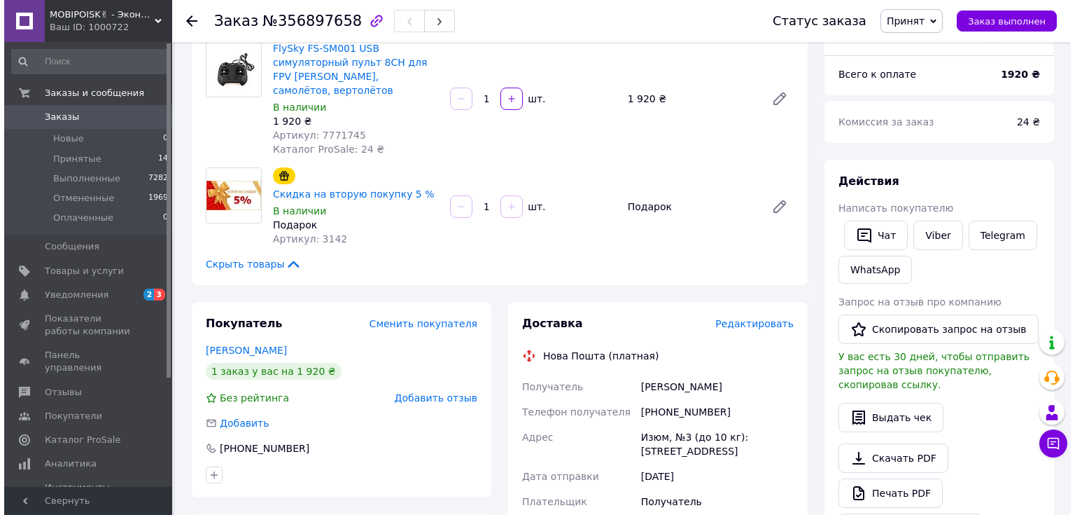
scroll to position [168, 0]
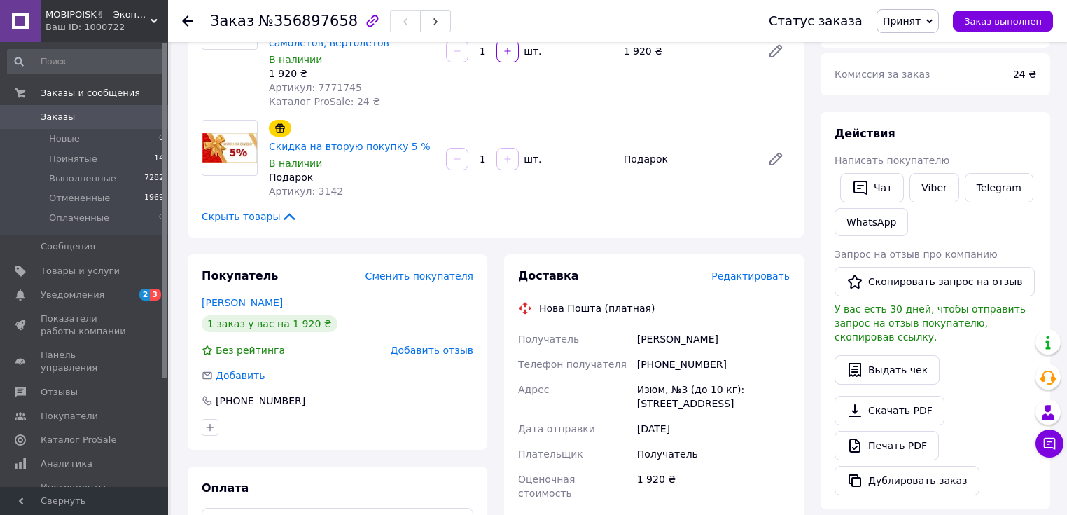
click at [753, 270] on span "Редактировать" at bounding box center [750, 275] width 78 height 11
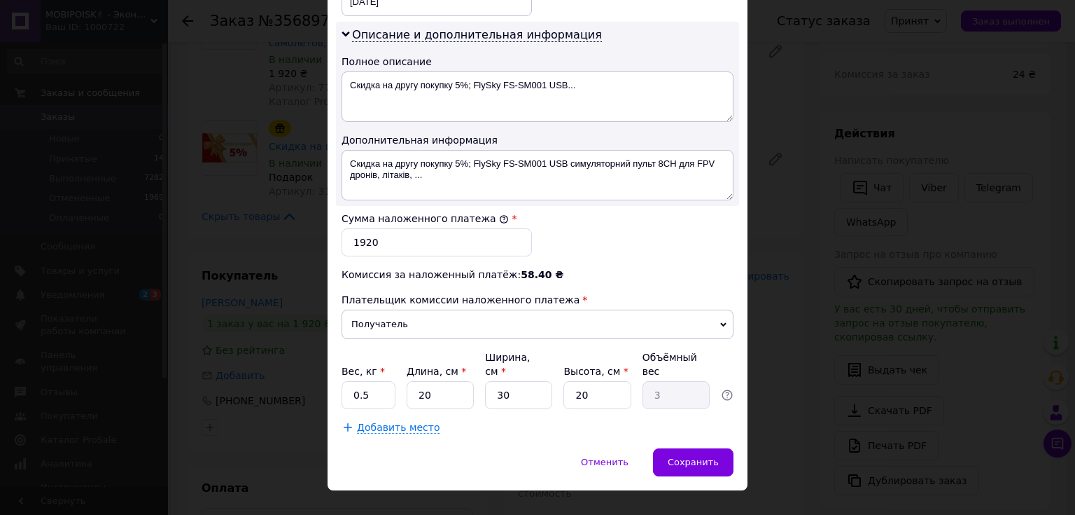
scroll to position [720, 0]
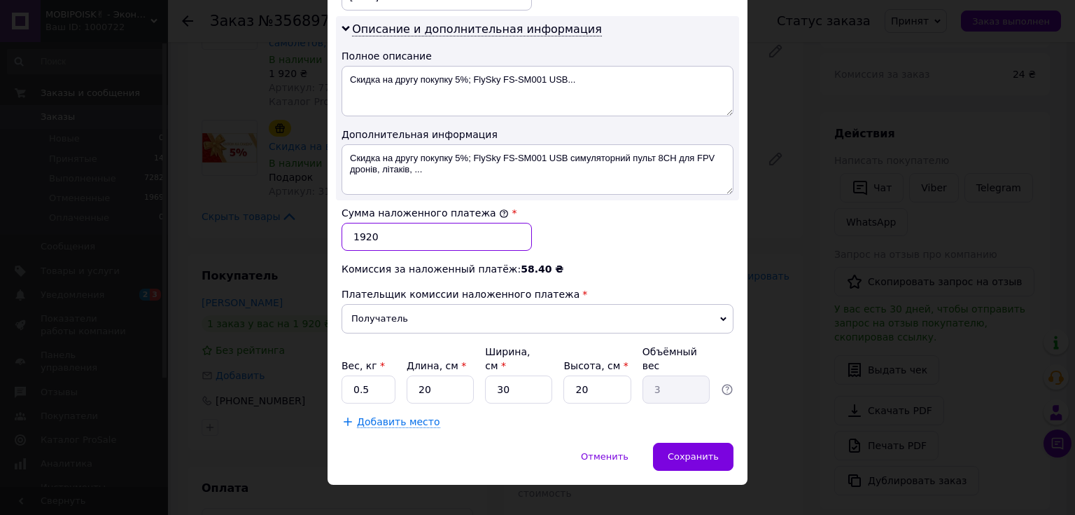
drag, startPoint x: 405, startPoint y: 240, endPoint x: 344, endPoint y: 239, distance: 60.9
click at [344, 239] on input "1920" at bounding box center [437, 237] width 190 height 28
type input "1890"
drag, startPoint x: 448, startPoint y: 375, endPoint x: 405, endPoint y: 363, distance: 44.1
click at [407, 375] on input "20" at bounding box center [440, 389] width 67 height 28
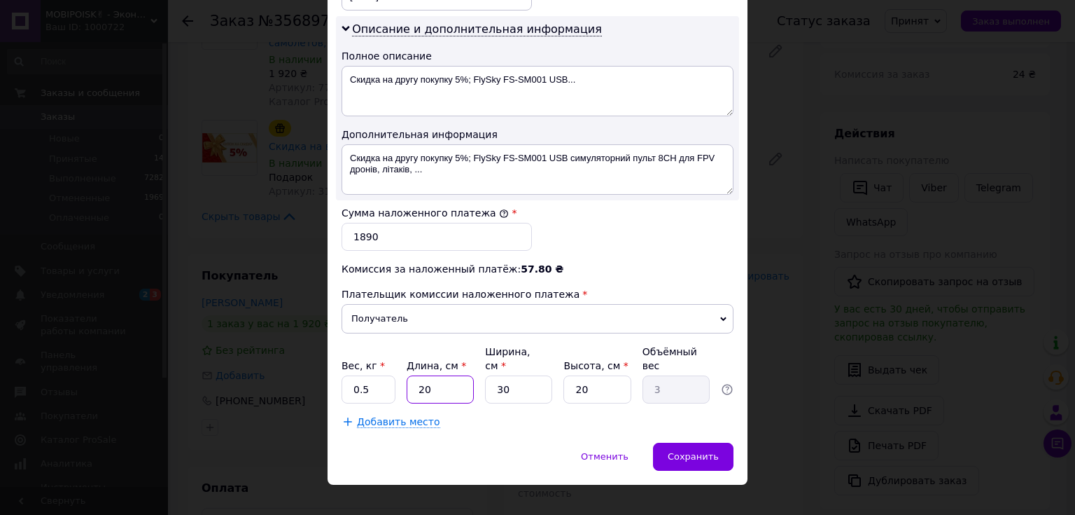
type input "1"
type input "0.15"
type input "15"
type input "2.25"
type input "15"
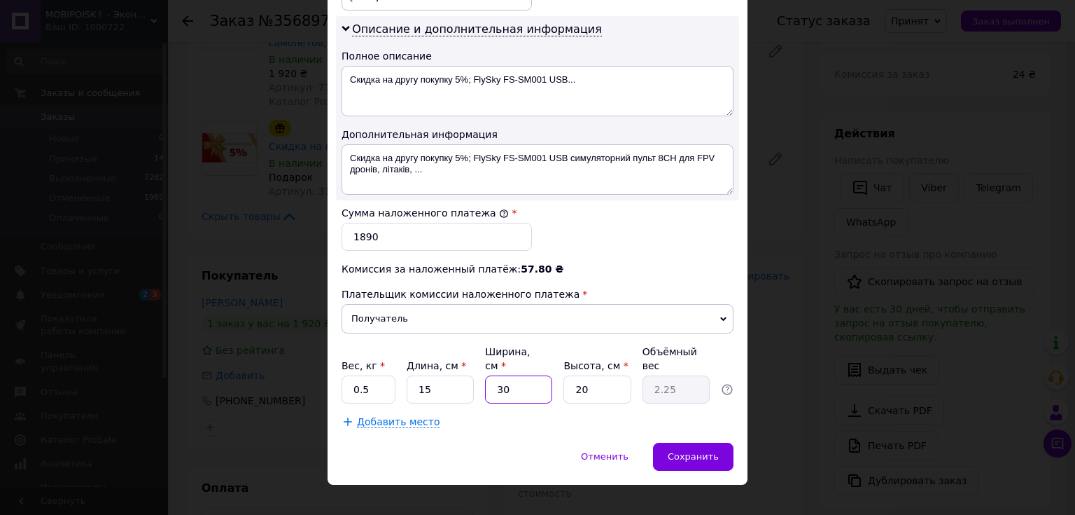
drag, startPoint x: 512, startPoint y: 372, endPoint x: 491, endPoint y: 371, distance: 21.7
click at [491, 375] on input "30" at bounding box center [518, 389] width 67 height 28
type input "2"
type input "0.15"
type input "20"
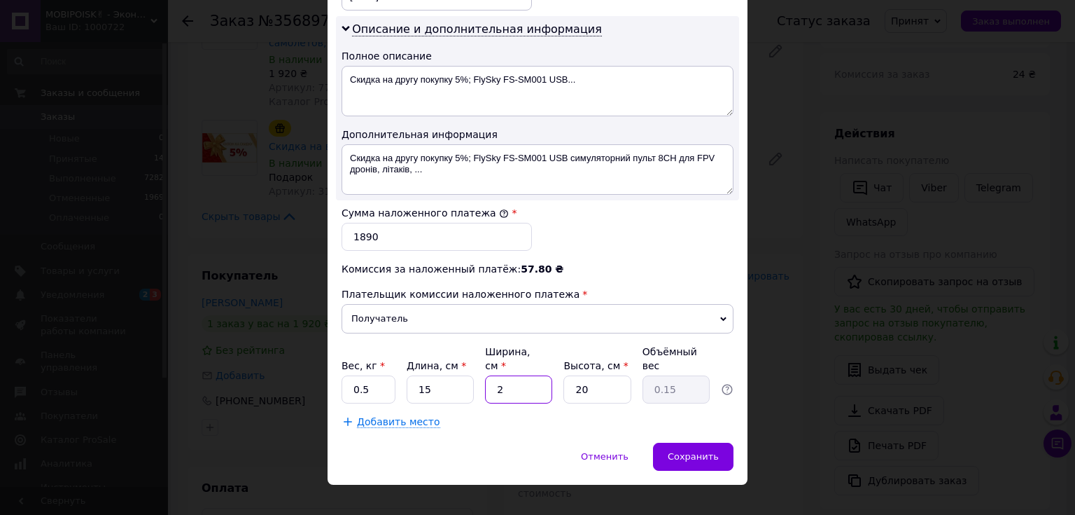
type input "1.5"
type input "20"
drag, startPoint x: 594, startPoint y: 372, endPoint x: 568, endPoint y: 375, distance: 25.4
click at [568, 375] on input "20" at bounding box center [597, 389] width 67 height 28
type input "1"
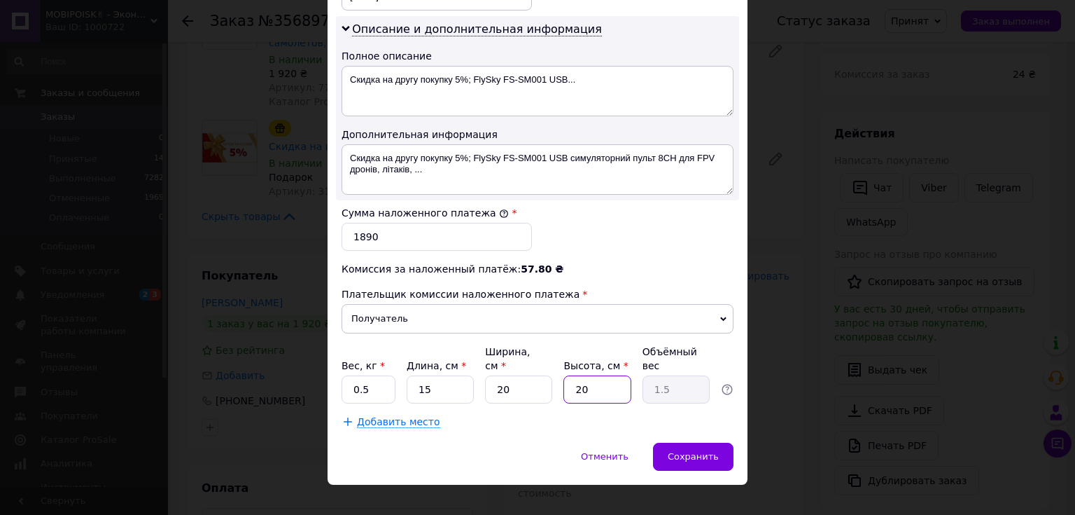
type input "0.1"
type input "15"
type input "1.13"
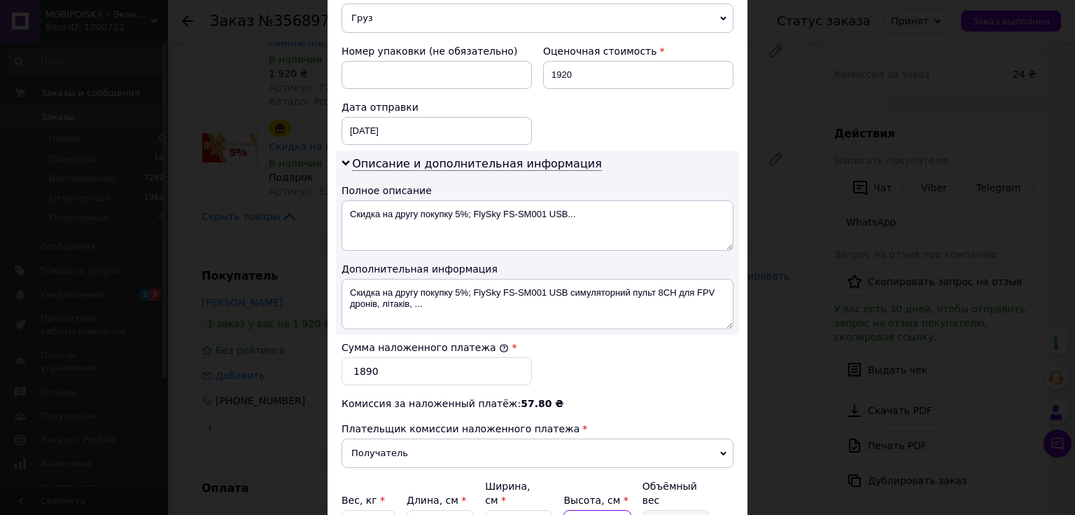
scroll to position [552, 0]
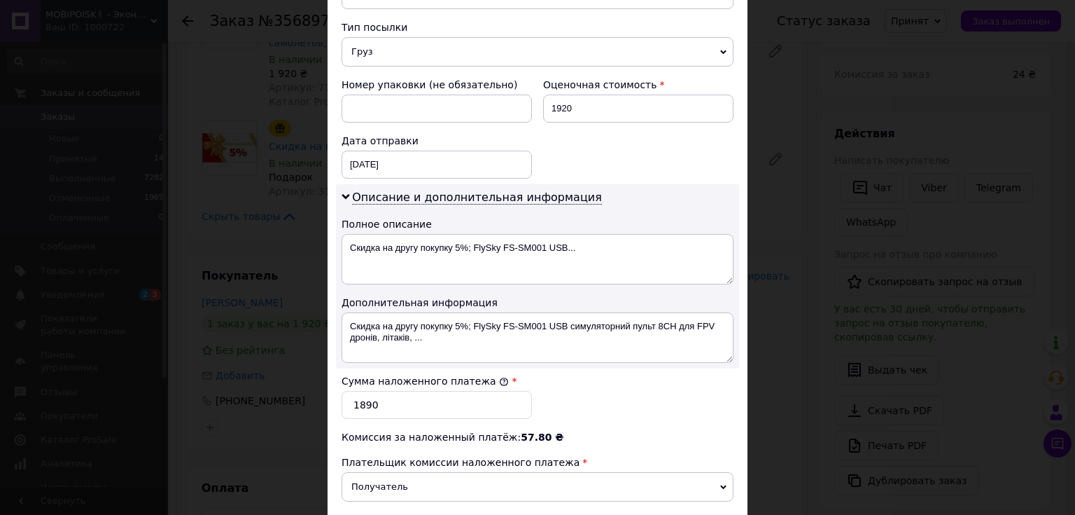
type input "15"
drag, startPoint x: 459, startPoint y: 340, endPoint x: 540, endPoint y: 328, distance: 82.1
click at [531, 328] on textarea "Скидка на другу покупку 5%; FlySky FS-SM001 USB симуляторний пульт 8CH для FPV …" at bounding box center [538, 337] width 392 height 50
drag, startPoint x: 561, startPoint y: 321, endPoint x: 342, endPoint y: 316, distance: 218.5
click at [342, 316] on textarea "Скидка на другу покупку 5%; FlySky FS-SM001 USB симуляторний пульт 8CH для FPV …" at bounding box center [538, 337] width 392 height 50
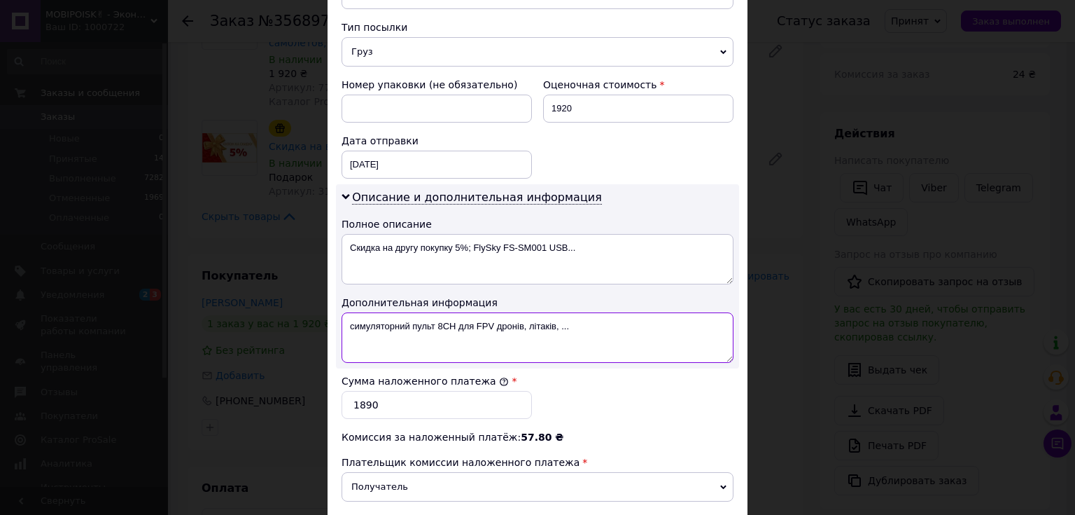
drag, startPoint x: 431, startPoint y: 322, endPoint x: 346, endPoint y: 320, distance: 85.4
click at [346, 320] on textarea "симуляторний пульт 8CH для FPV дронів, літаків, ..." at bounding box center [538, 337] width 392 height 50
drag, startPoint x: 578, startPoint y: 323, endPoint x: 442, endPoint y: 325, distance: 135.8
click at [442, 325] on textarea "симуляторний пульт 8CH для FPV дронів, літаків, ..." at bounding box center [538, 337] width 392 height 50
type textarea "симуляторний пульт"
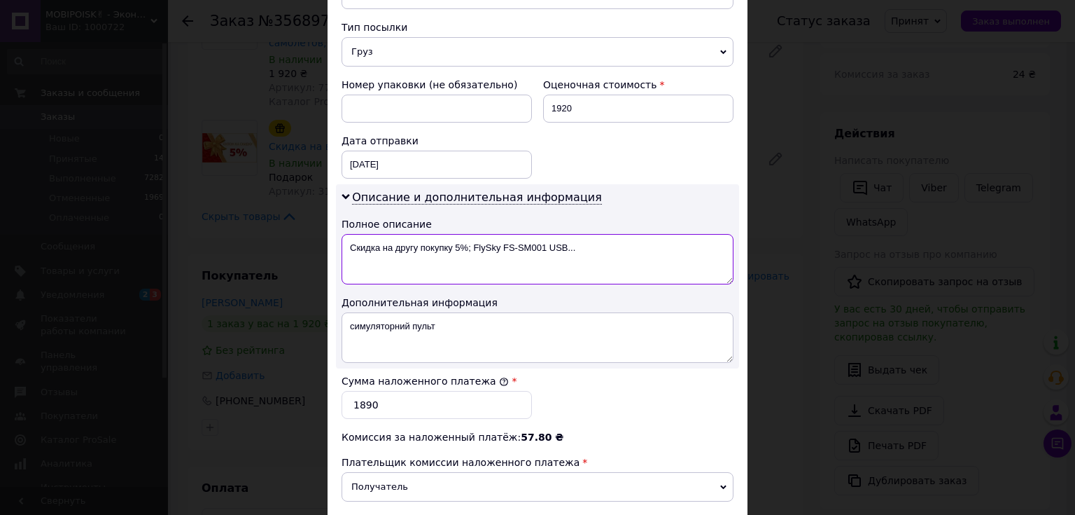
drag, startPoint x: 608, startPoint y: 246, endPoint x: 347, endPoint y: 249, distance: 260.4
click at [347, 249] on textarea "Скидка на другу покупку 5%; FlySky FS-SM001 USB..." at bounding box center [538, 259] width 392 height 50
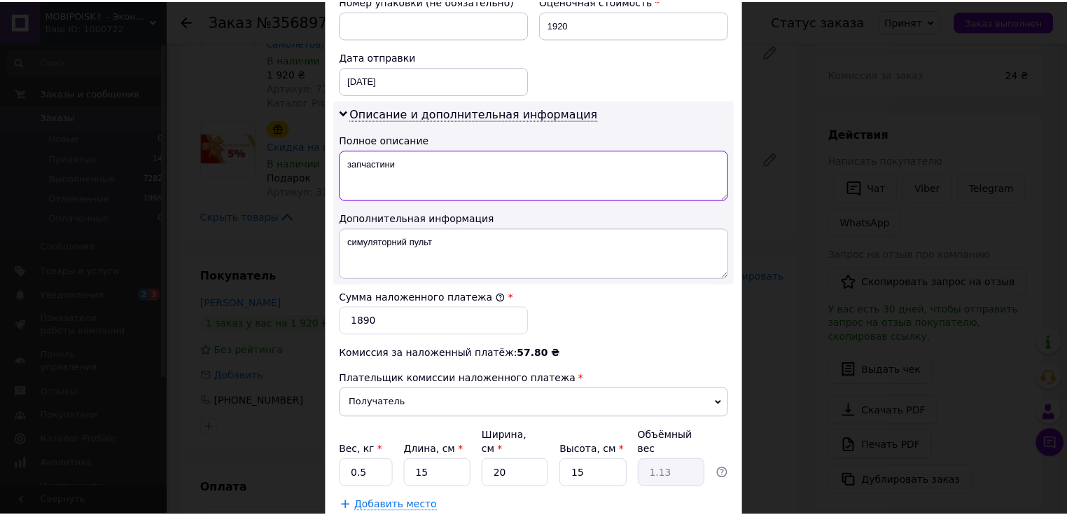
scroll to position [720, 0]
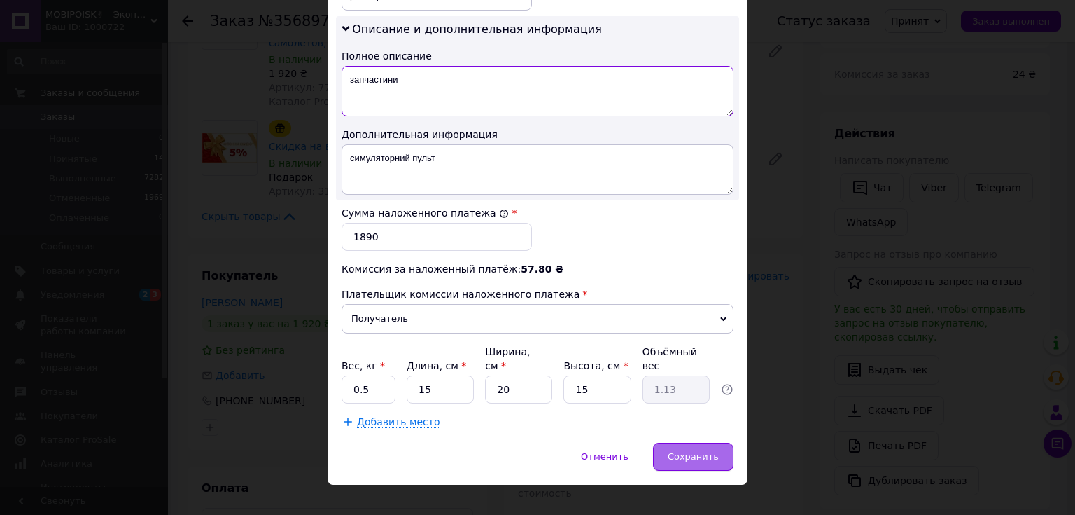
type textarea "запчастини"
click at [681, 451] on span "Сохранить" at bounding box center [693, 456] width 51 height 11
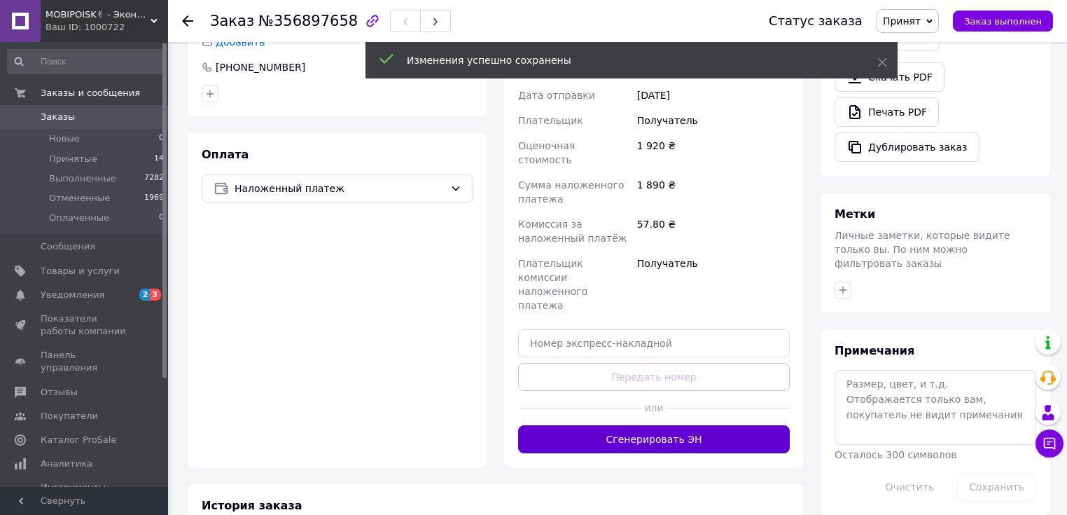
scroll to position [504, 0]
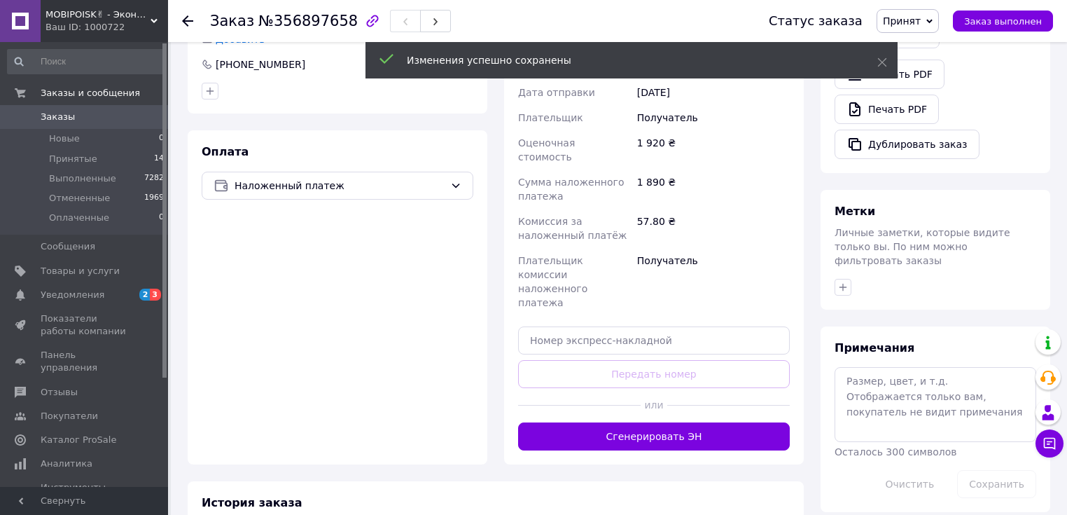
click at [638, 422] on button "Сгенерировать ЭН" at bounding box center [654, 436] width 272 height 28
